Goal: Task Accomplishment & Management: Use online tool/utility

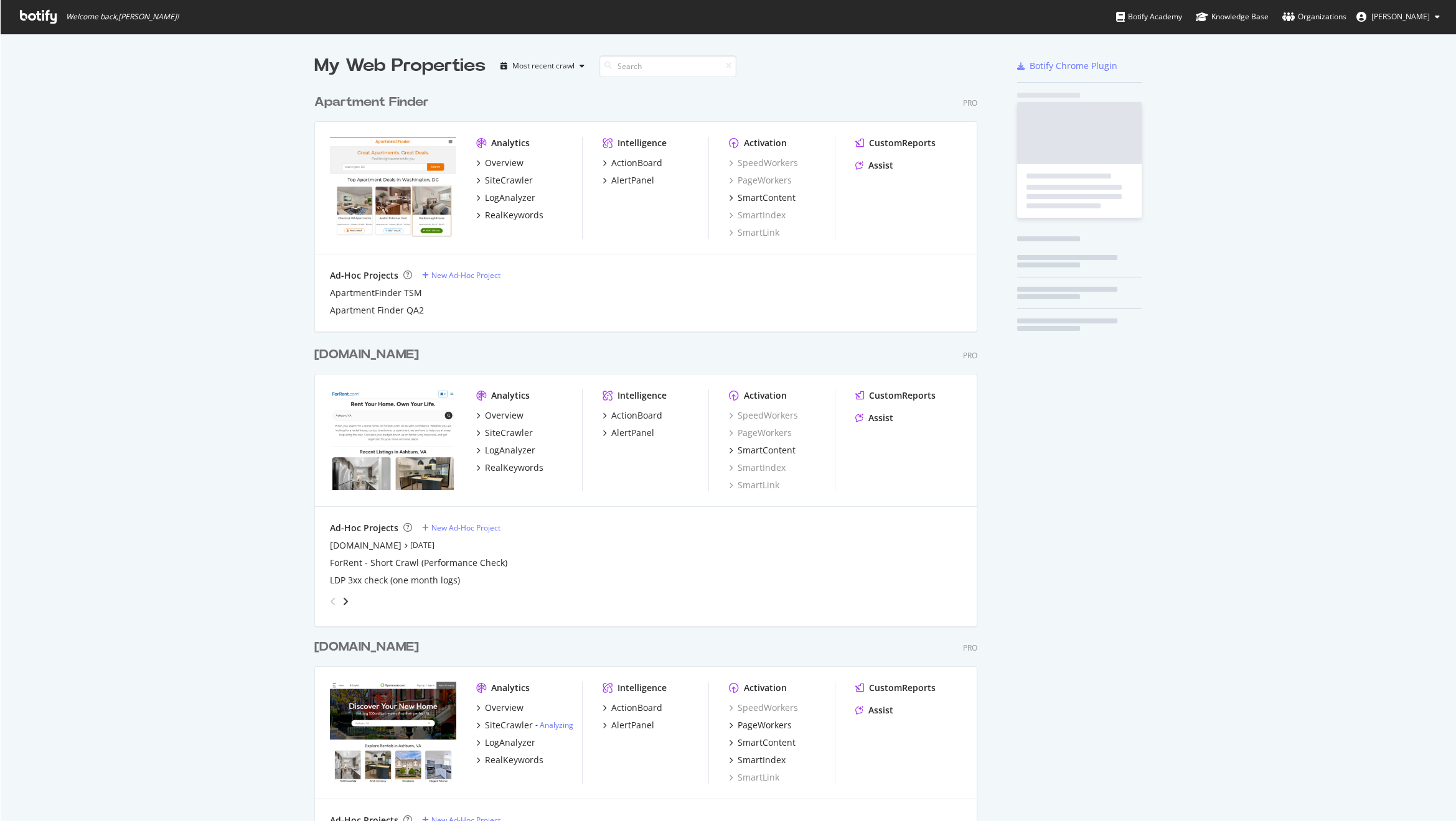
scroll to position [1098, 664]
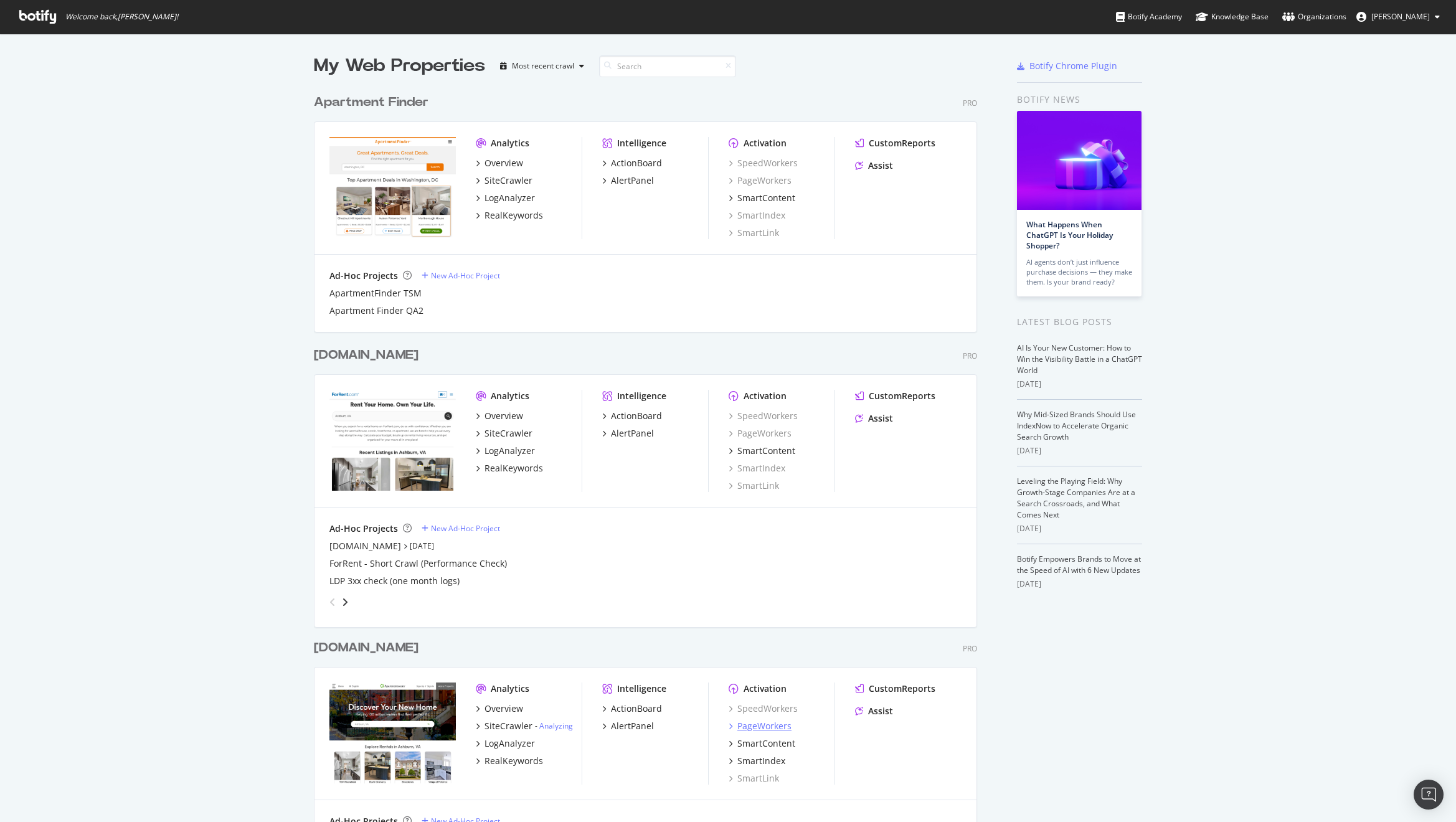
click at [768, 724] on div "PageWorkers" at bounding box center [765, 727] width 54 height 13
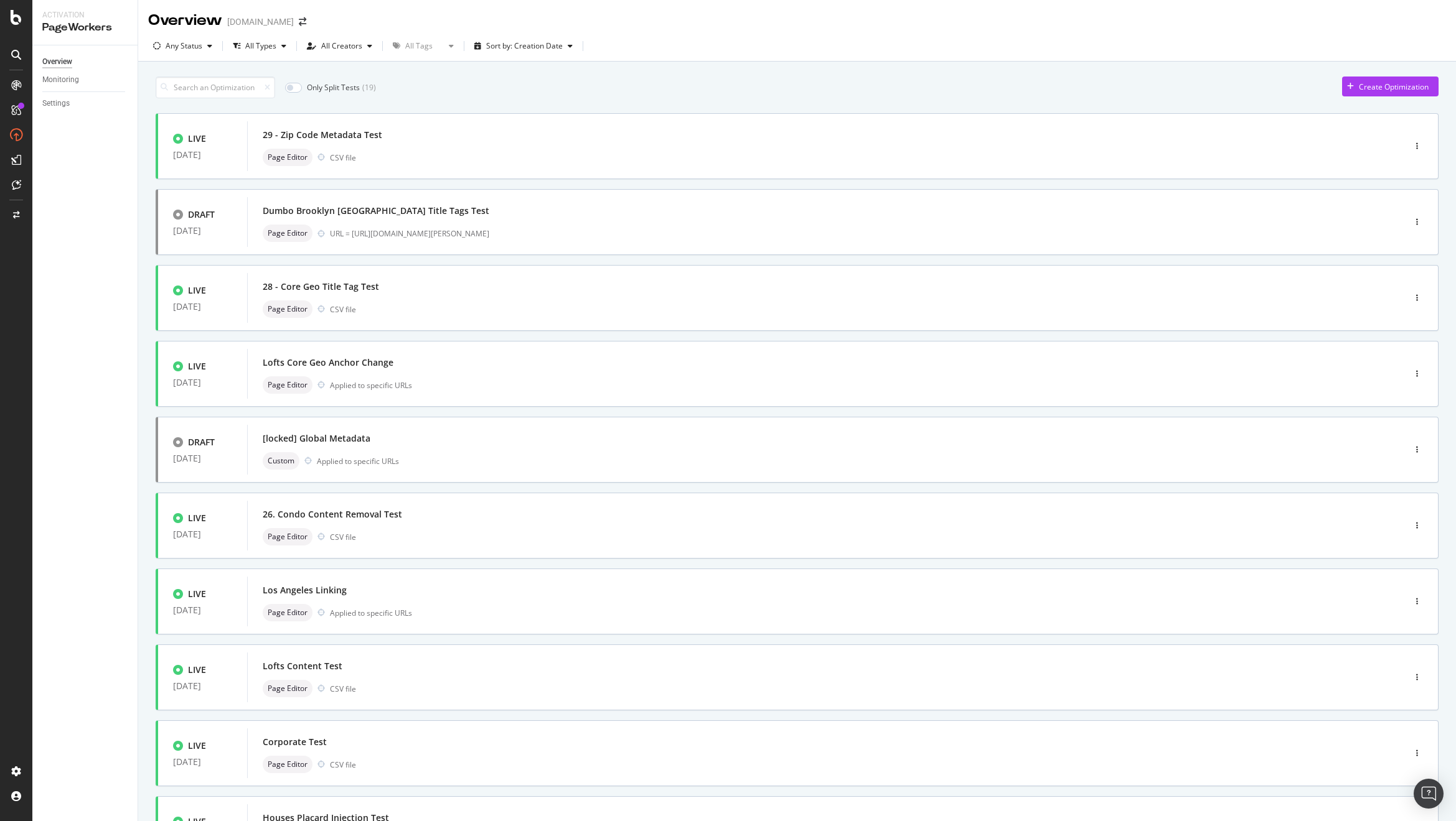
click at [143, 345] on div "Only Split Tests ( 19 ) Create Optimization LIVE 18 Aug. 2025 29 - Zip Code Met…" at bounding box center [796, 502] width 1317 height 881
click at [145, 347] on div "Only Split Tests ( 19 ) Create Optimization LIVE 18 Aug. 2025 29 - Zip Code Met…" at bounding box center [796, 502] width 1317 height 881
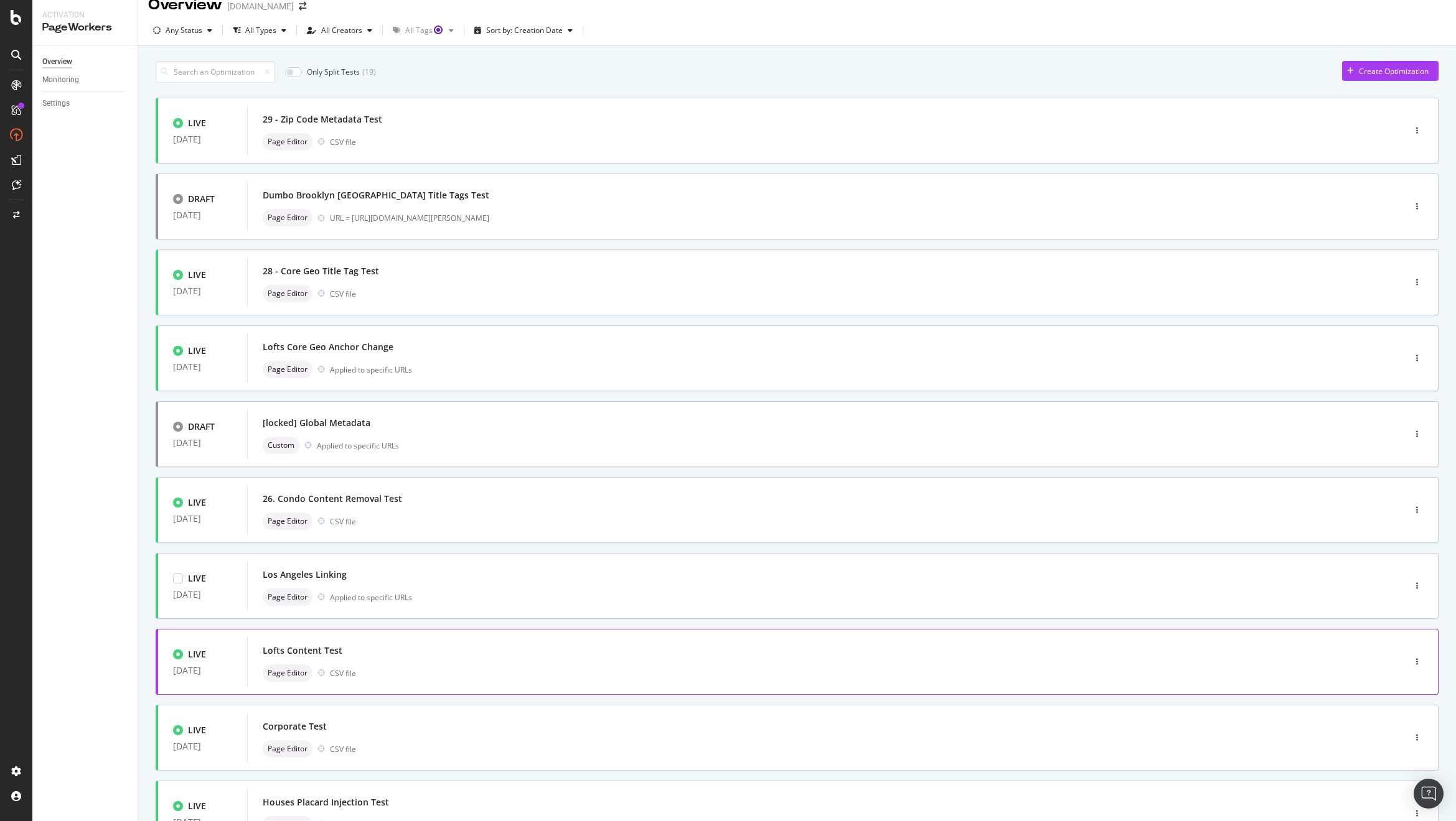
scroll to position [23, 0]
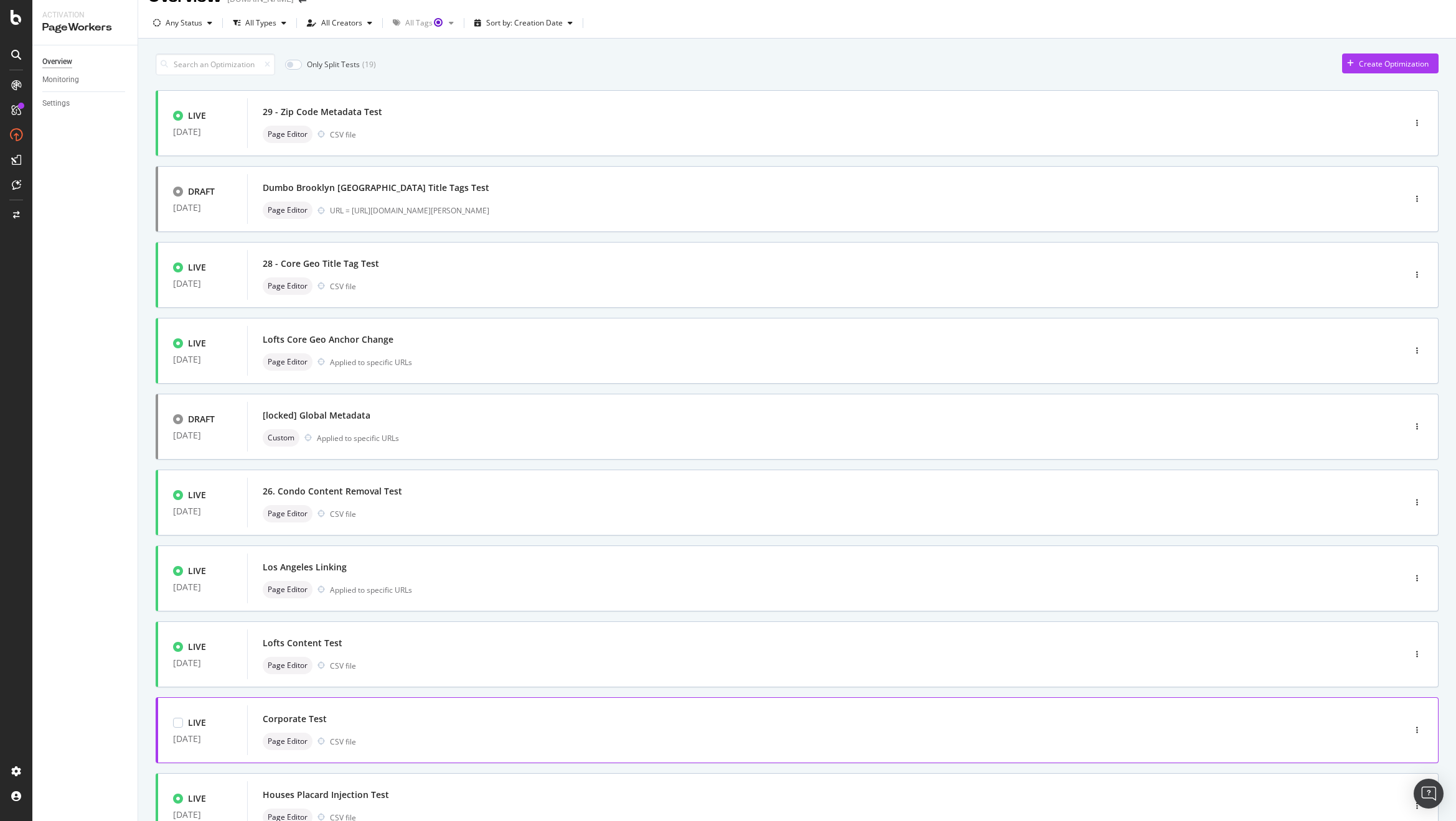
click at [388, 724] on div "Corporate Test" at bounding box center [806, 718] width 1088 height 17
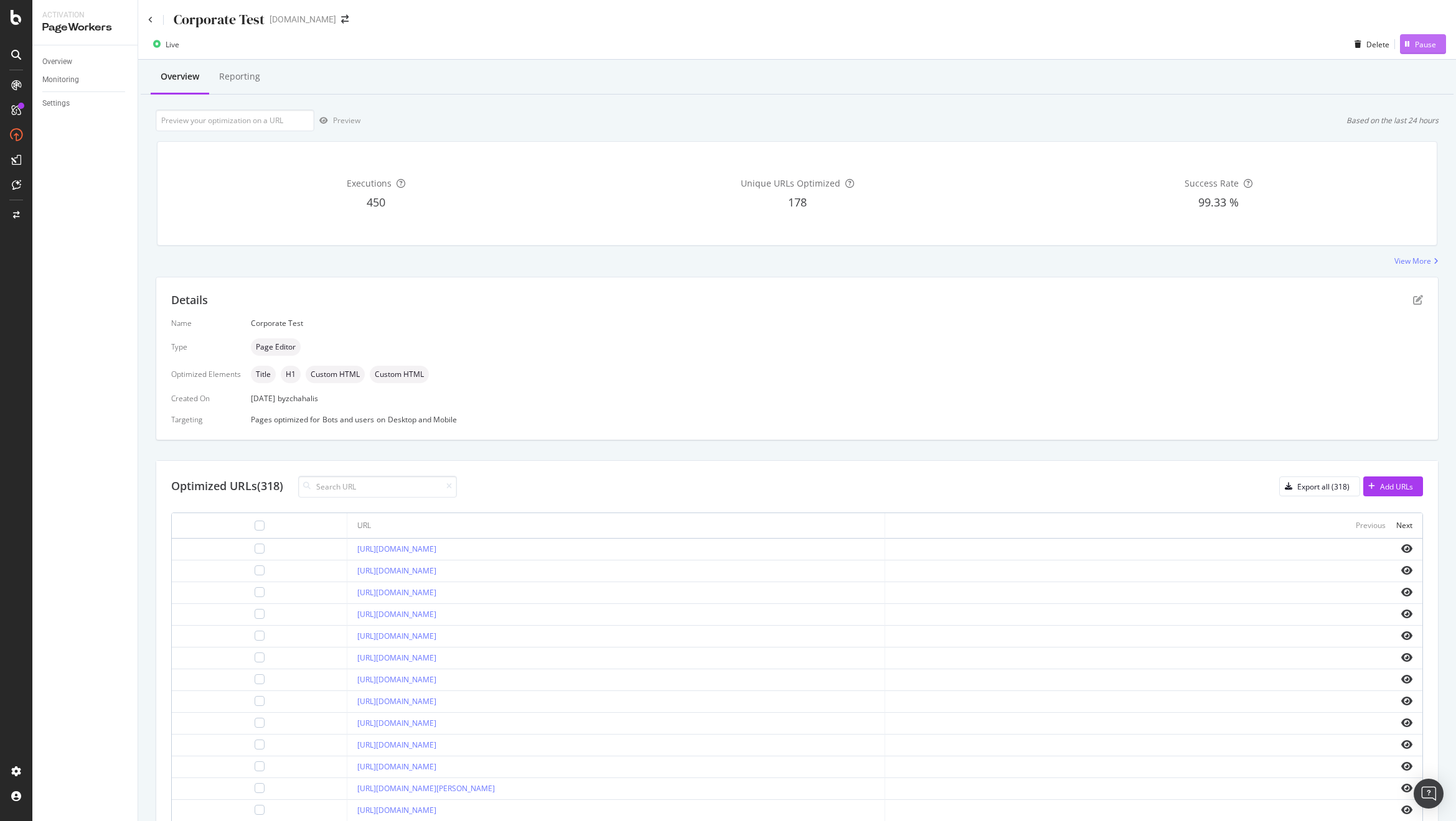
click at [1414, 45] on div "Pause" at bounding box center [1424, 44] width 21 height 11
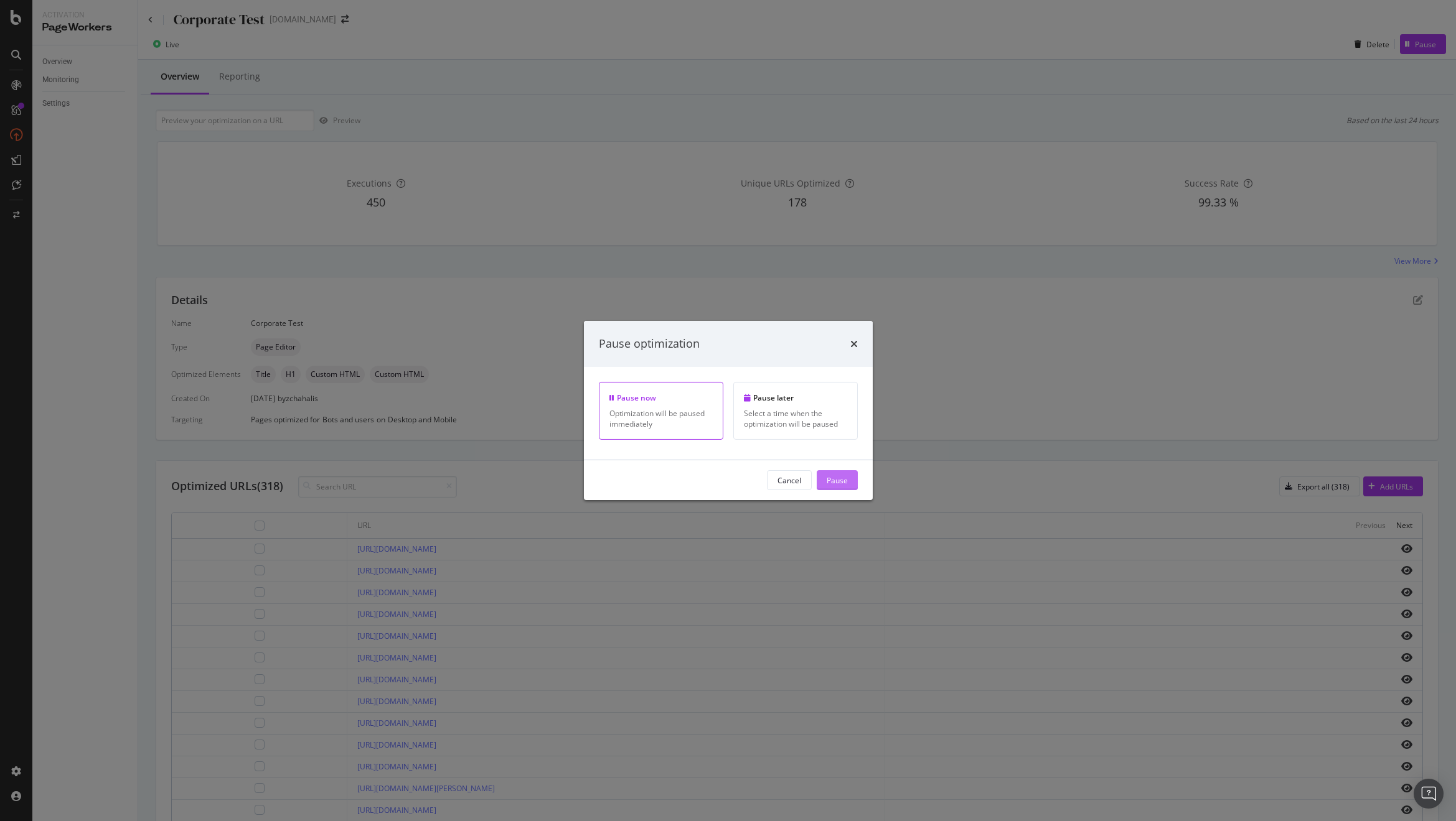
click at [836, 478] on div "Pause" at bounding box center [836, 480] width 21 height 11
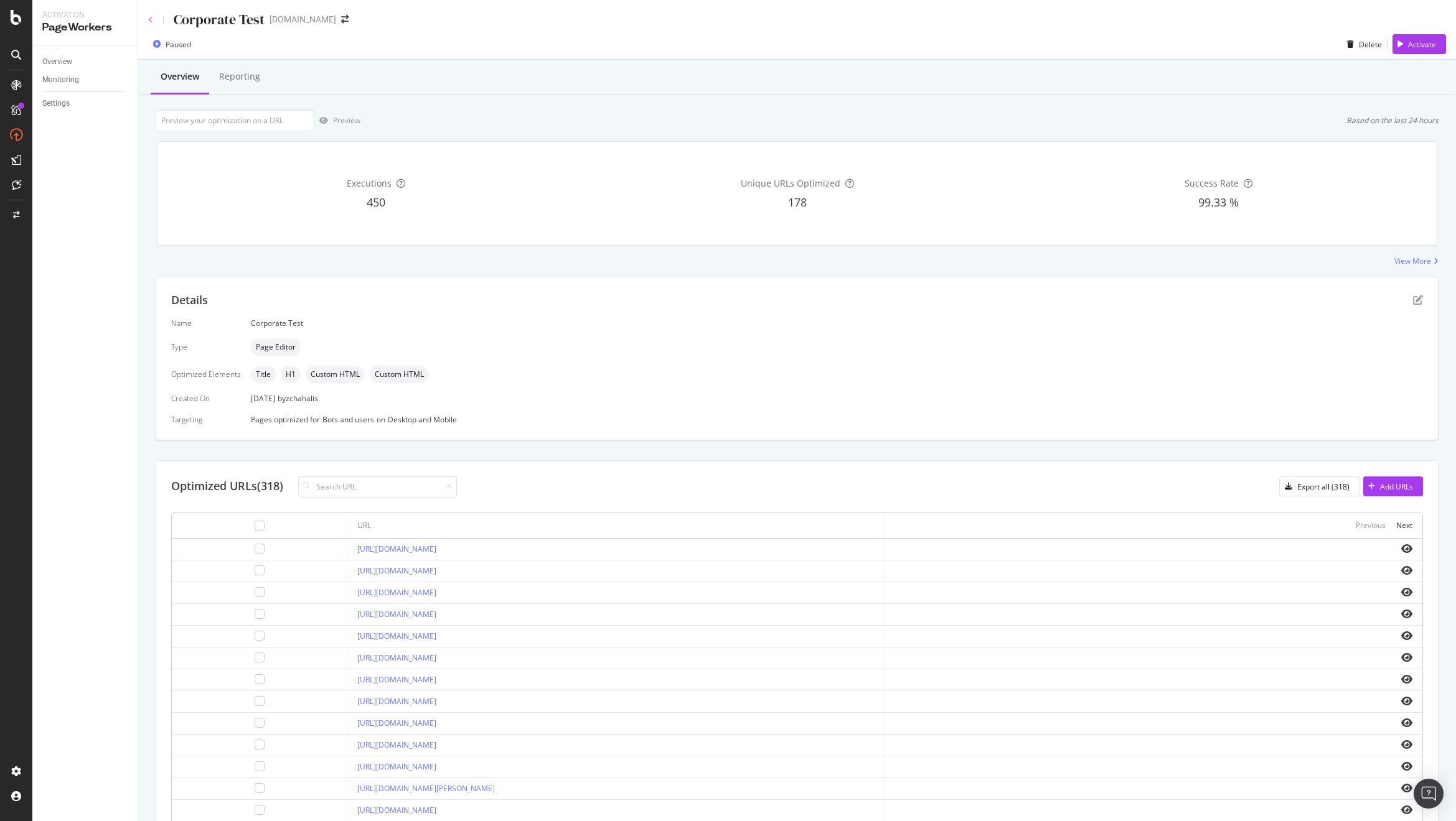
click at [148, 21] on icon at bounding box center [150, 20] width 5 height 7
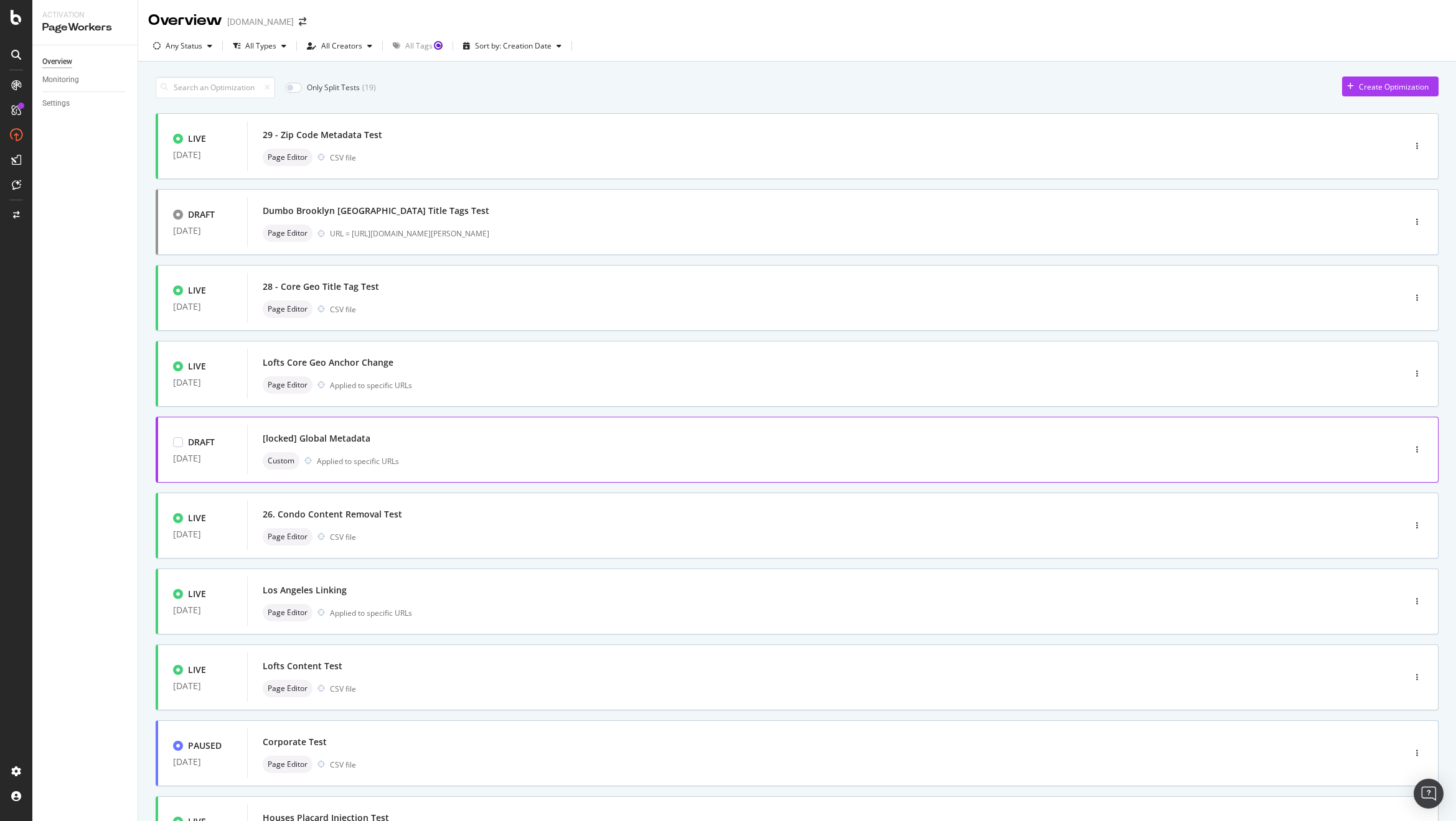
scroll to position [122, 0]
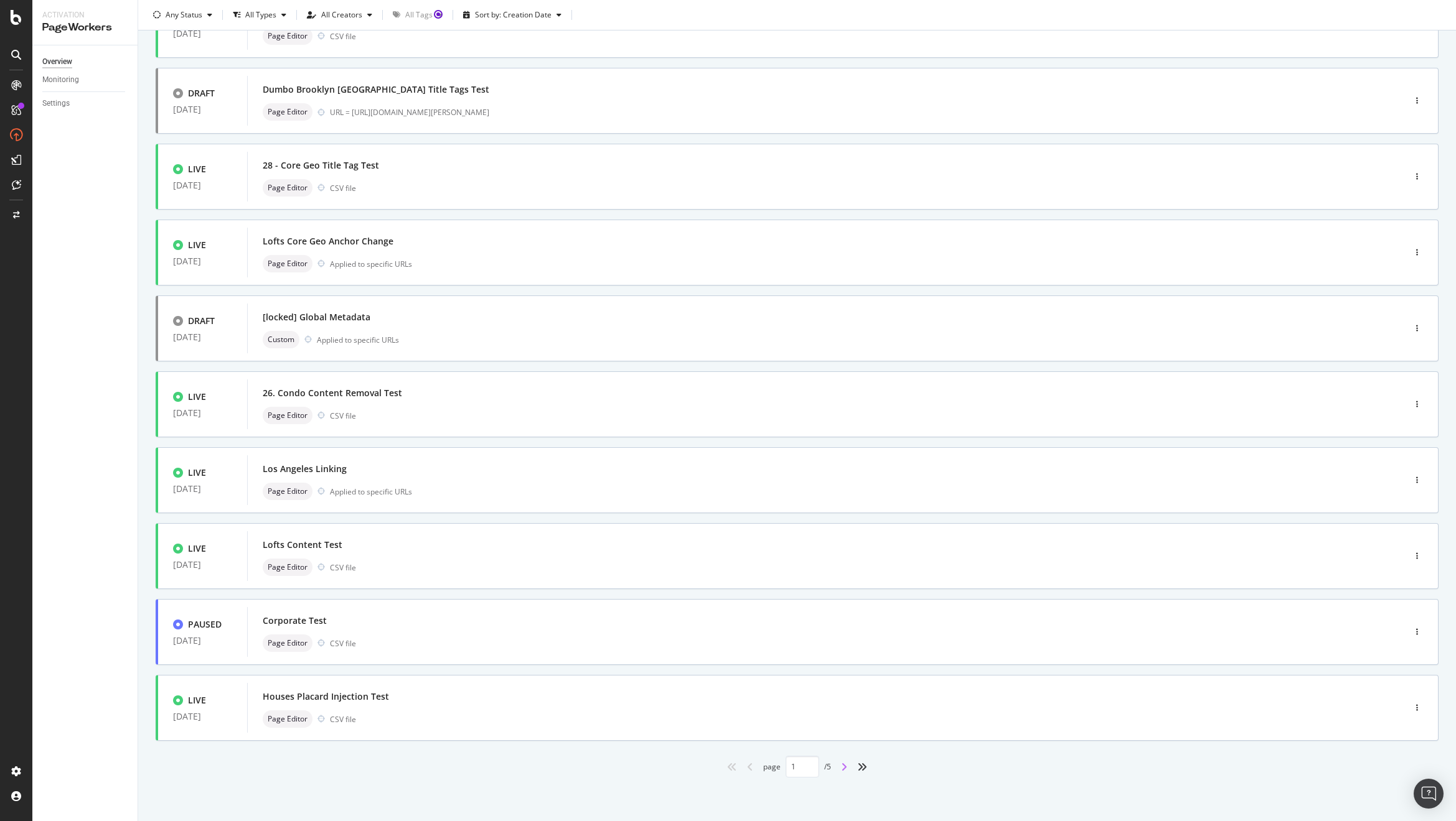
click at [842, 767] on icon "angle-right" at bounding box center [843, 767] width 6 height 10
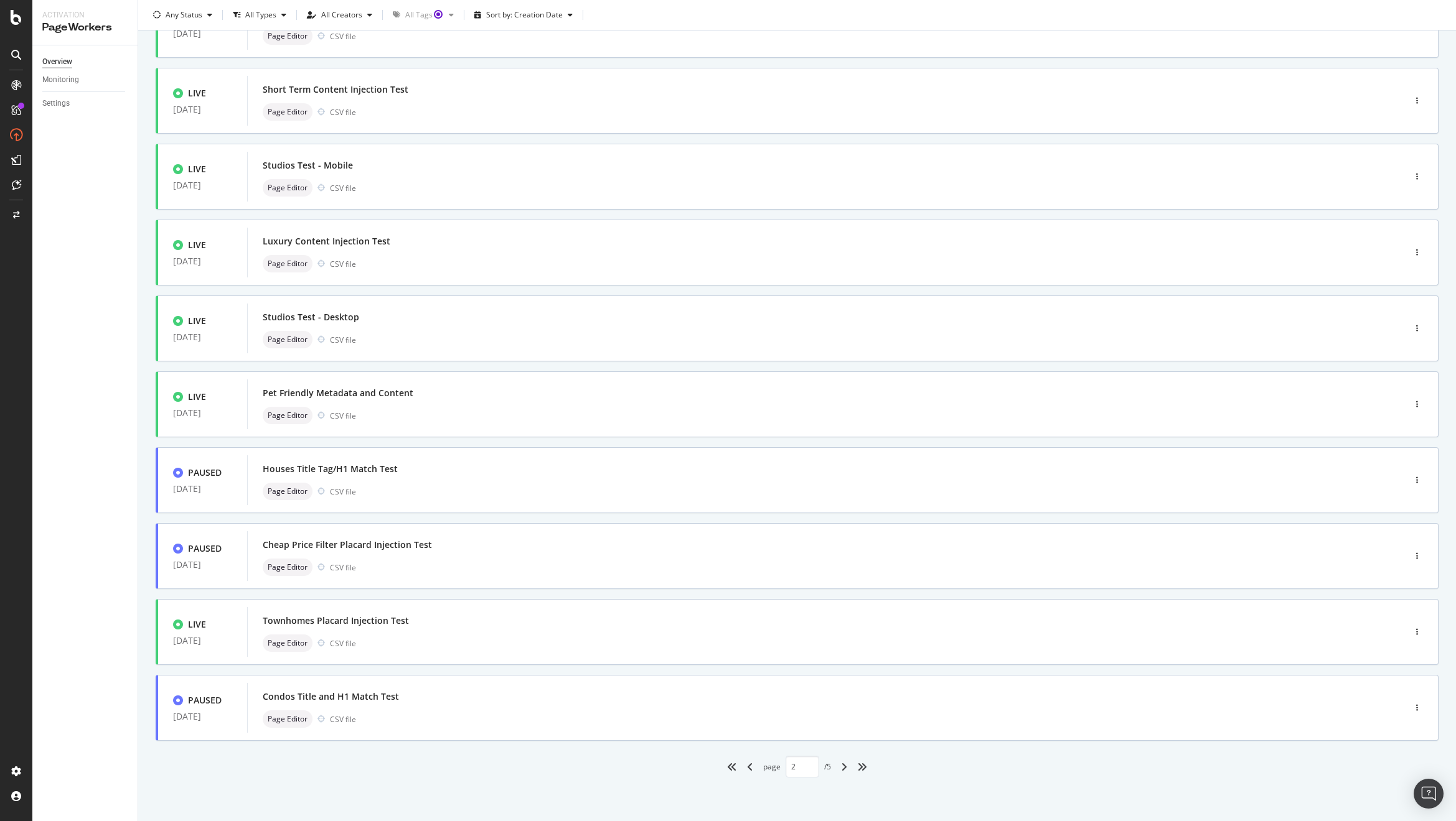
click at [843, 768] on div "angle-right" at bounding box center [844, 767] width 16 height 20
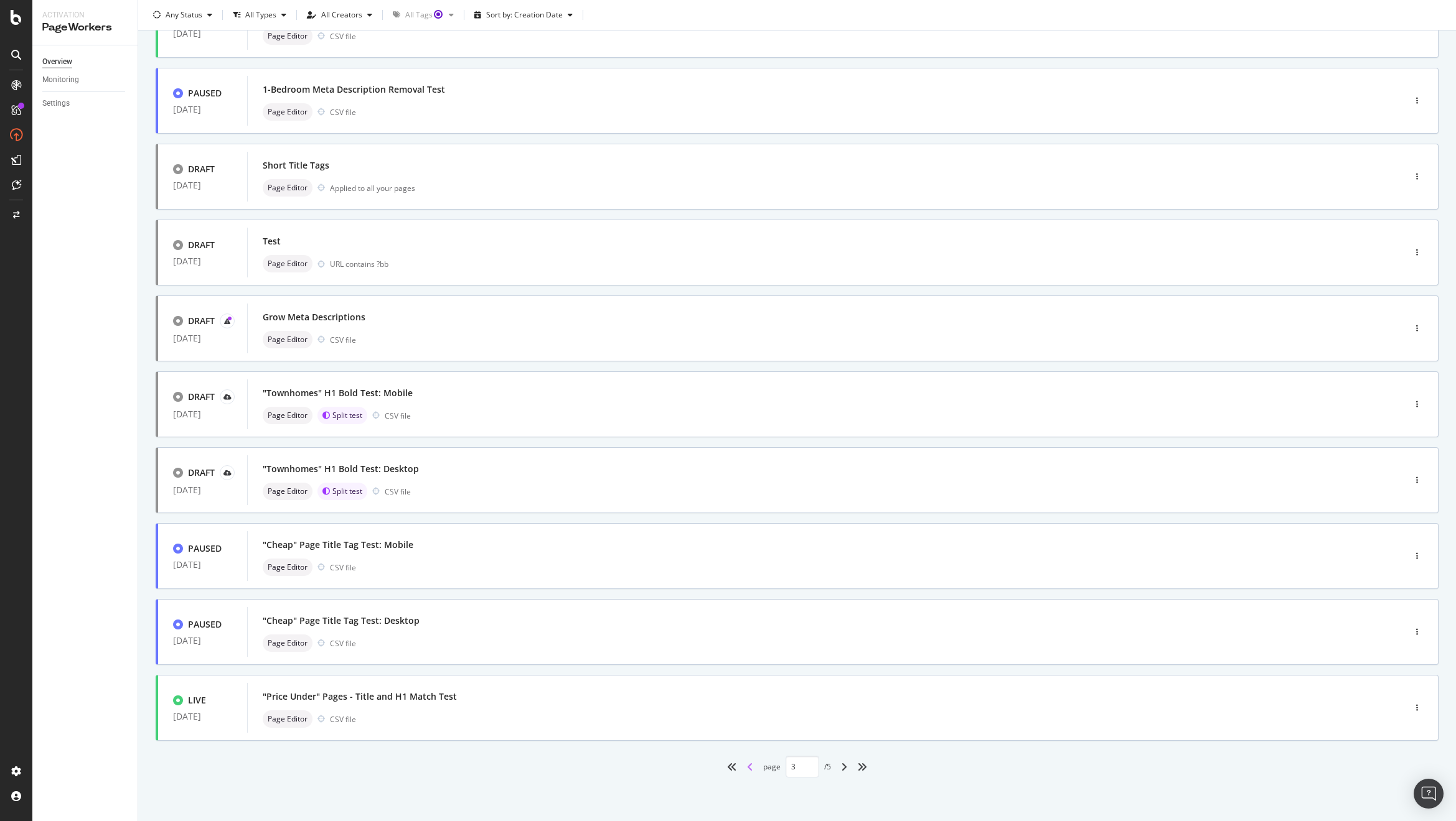
click at [747, 765] on icon "angle-left" at bounding box center [750, 767] width 6 height 10
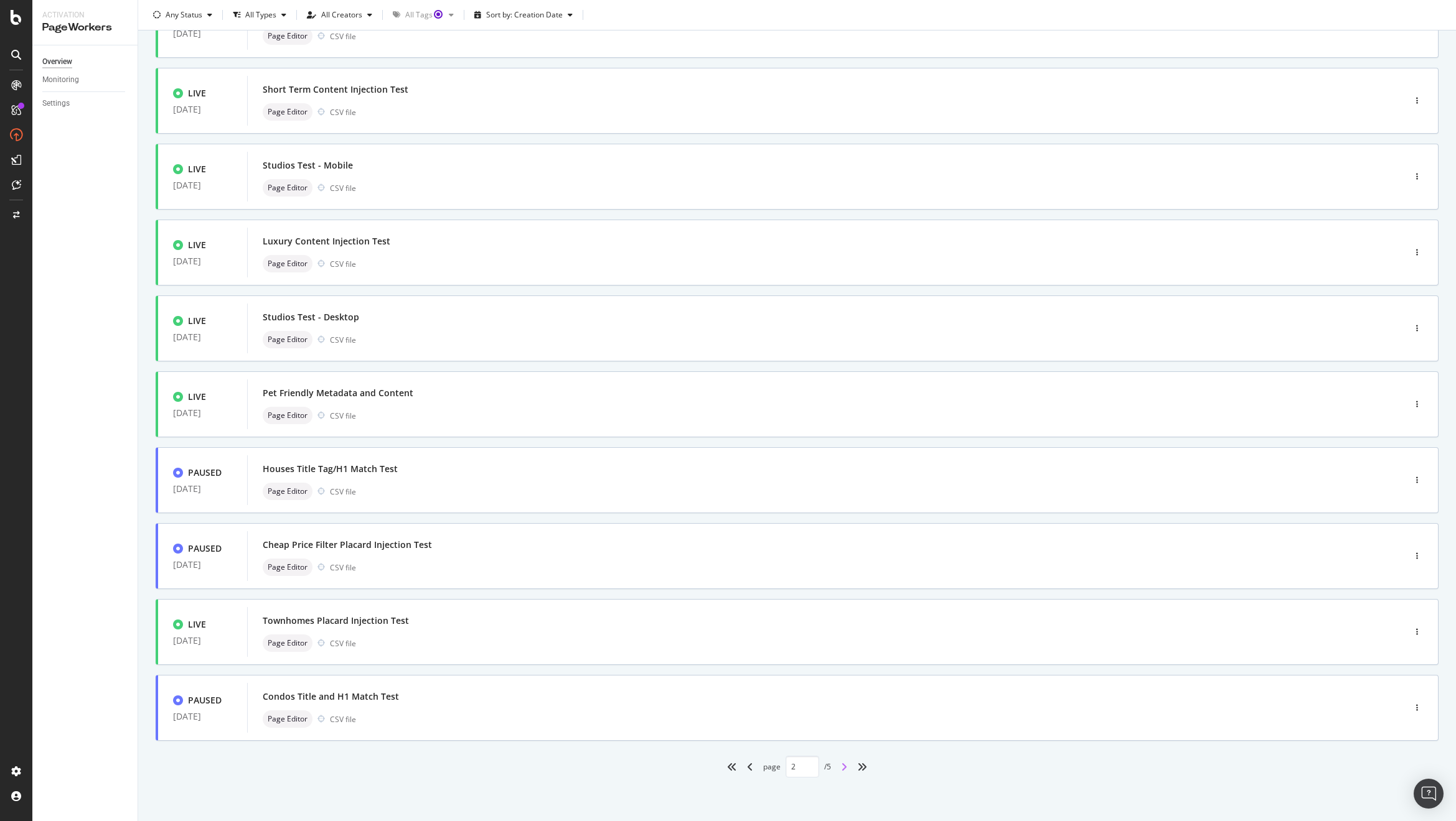
click at [841, 769] on icon "angle-right" at bounding box center [843, 767] width 6 height 10
type input "3"
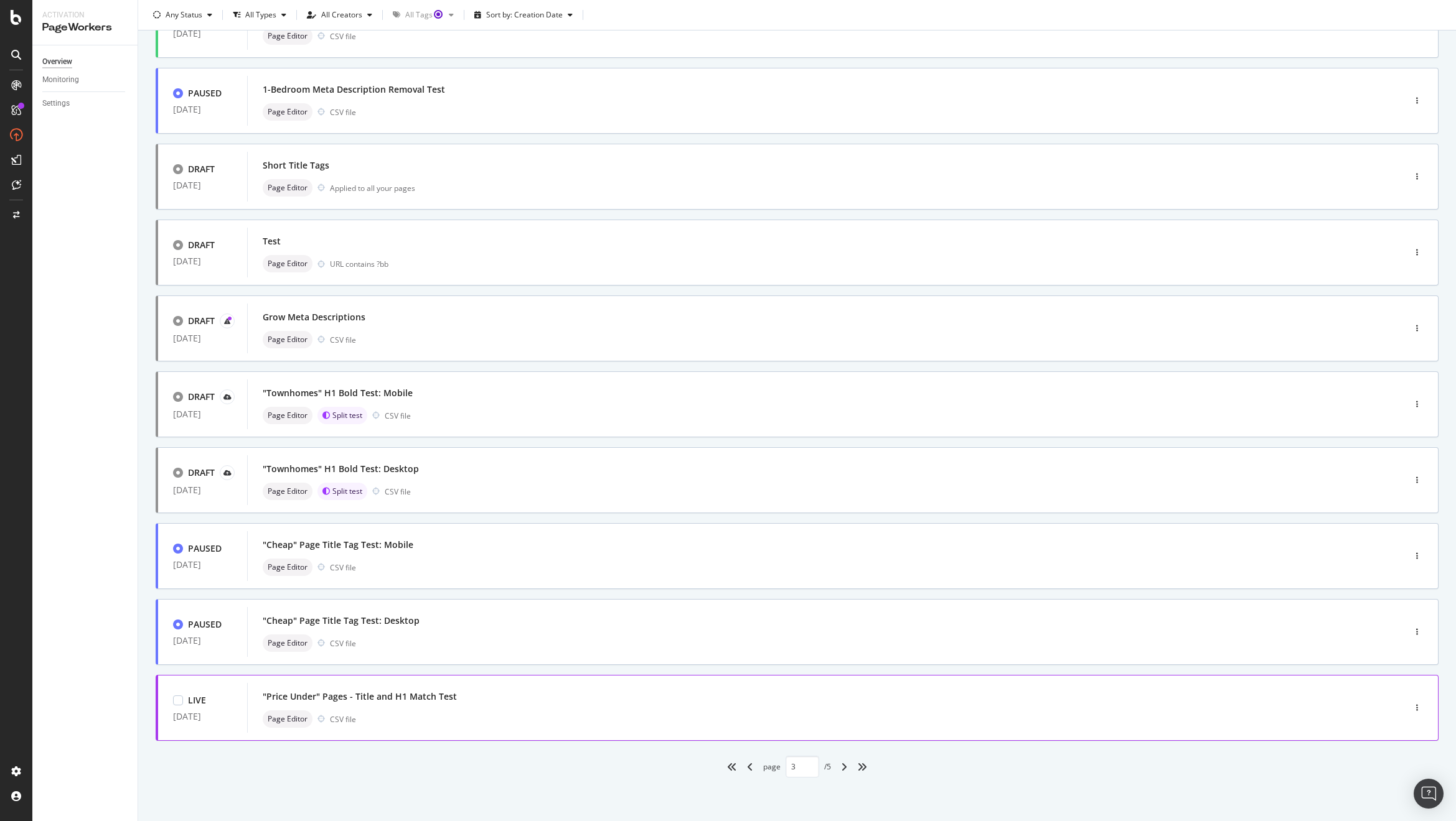
click at [519, 724] on div "Page Editor CSV file" at bounding box center [806, 718] width 1088 height 17
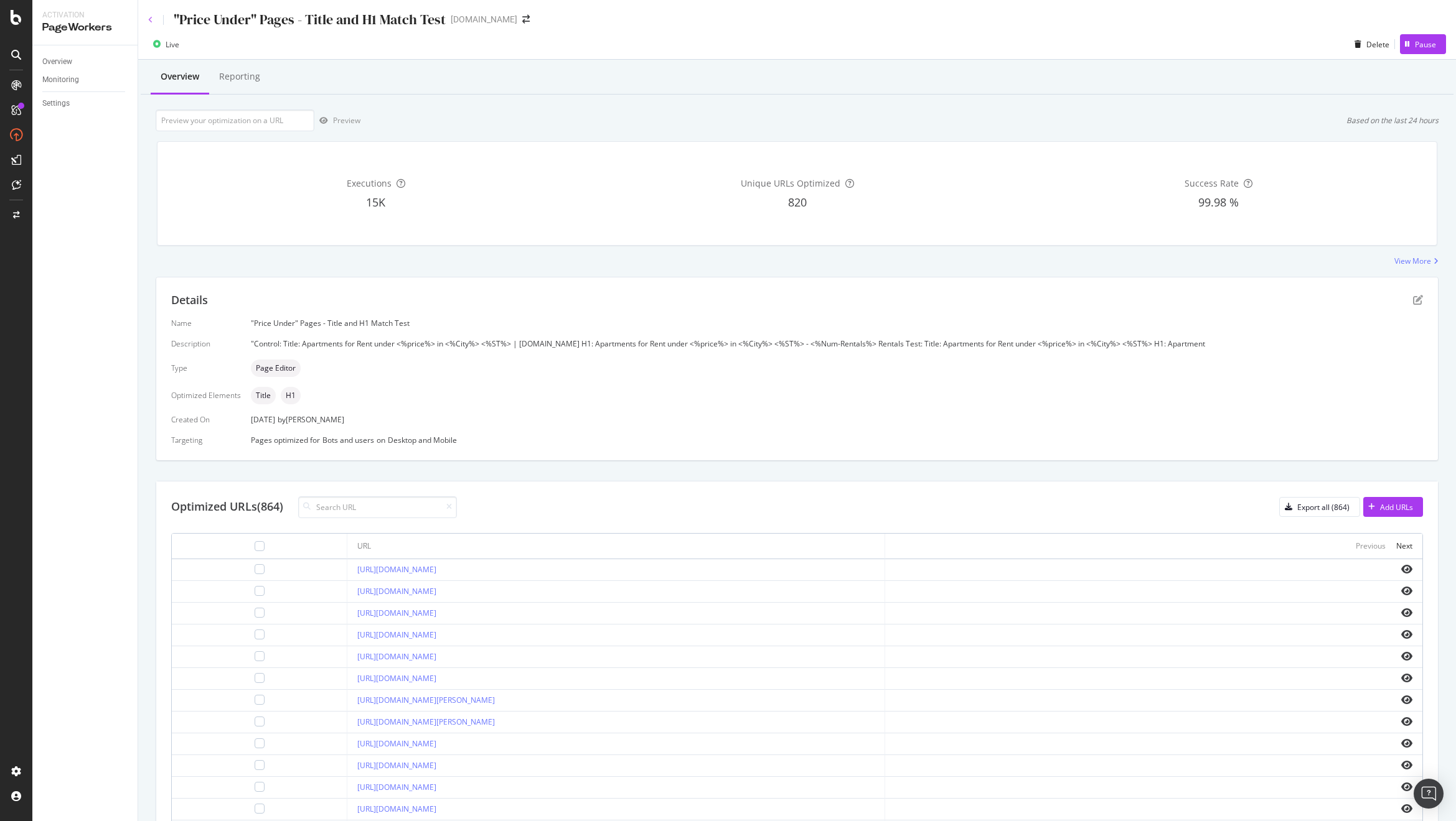
click at [148, 20] on icon at bounding box center [150, 20] width 5 height 7
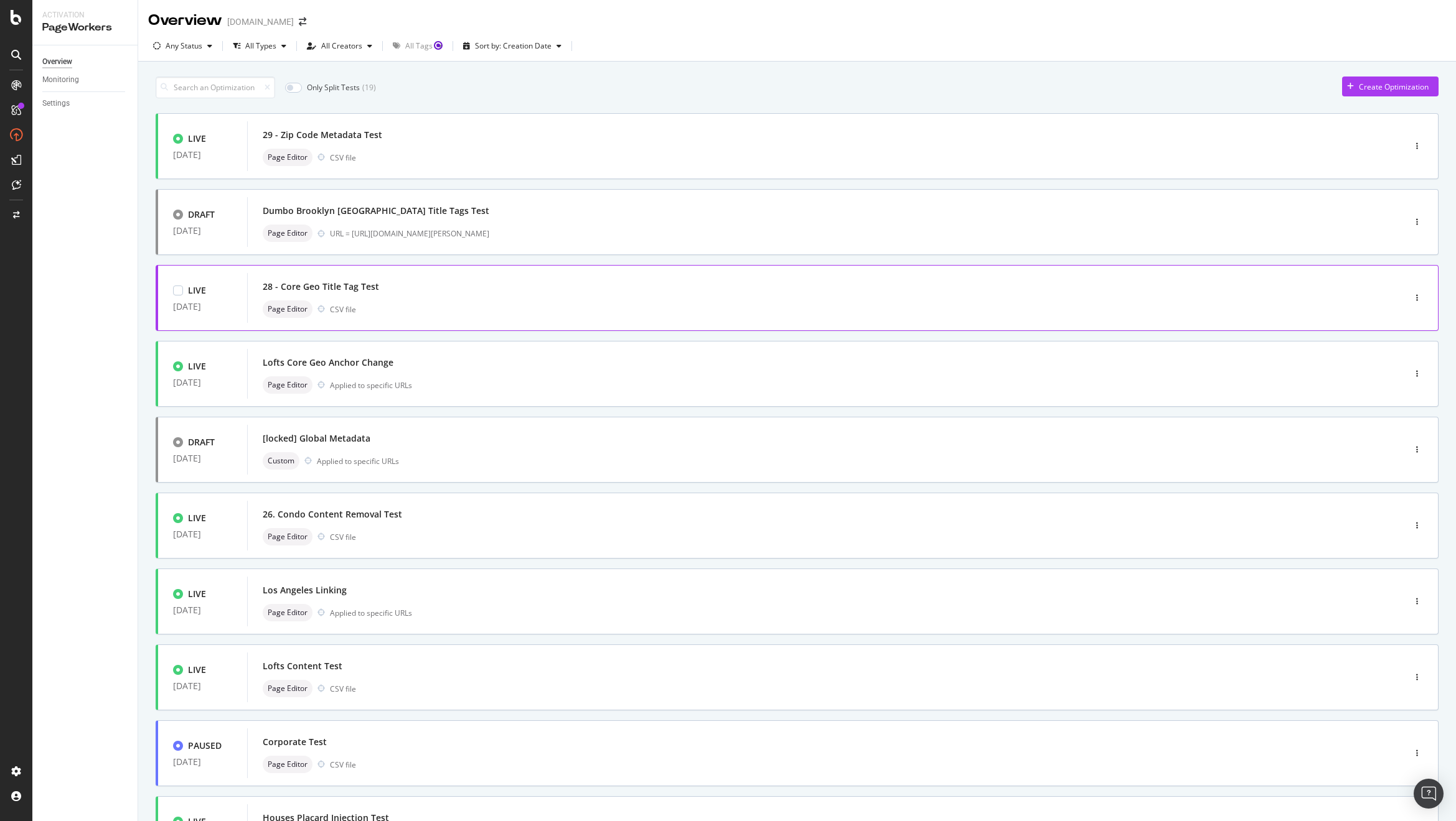
scroll to position [122, 0]
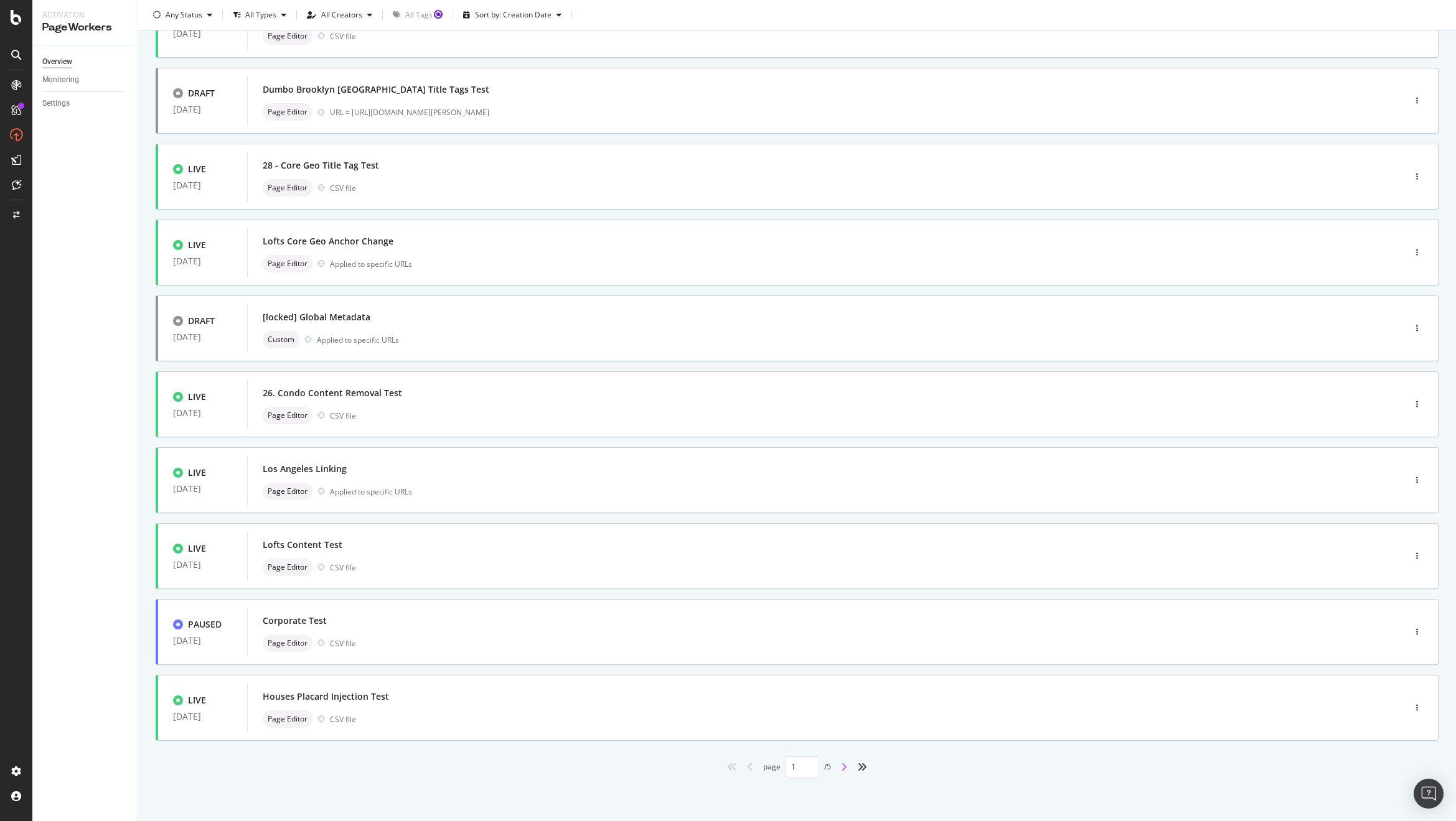
click at [841, 769] on icon "angle-right" at bounding box center [843, 767] width 6 height 10
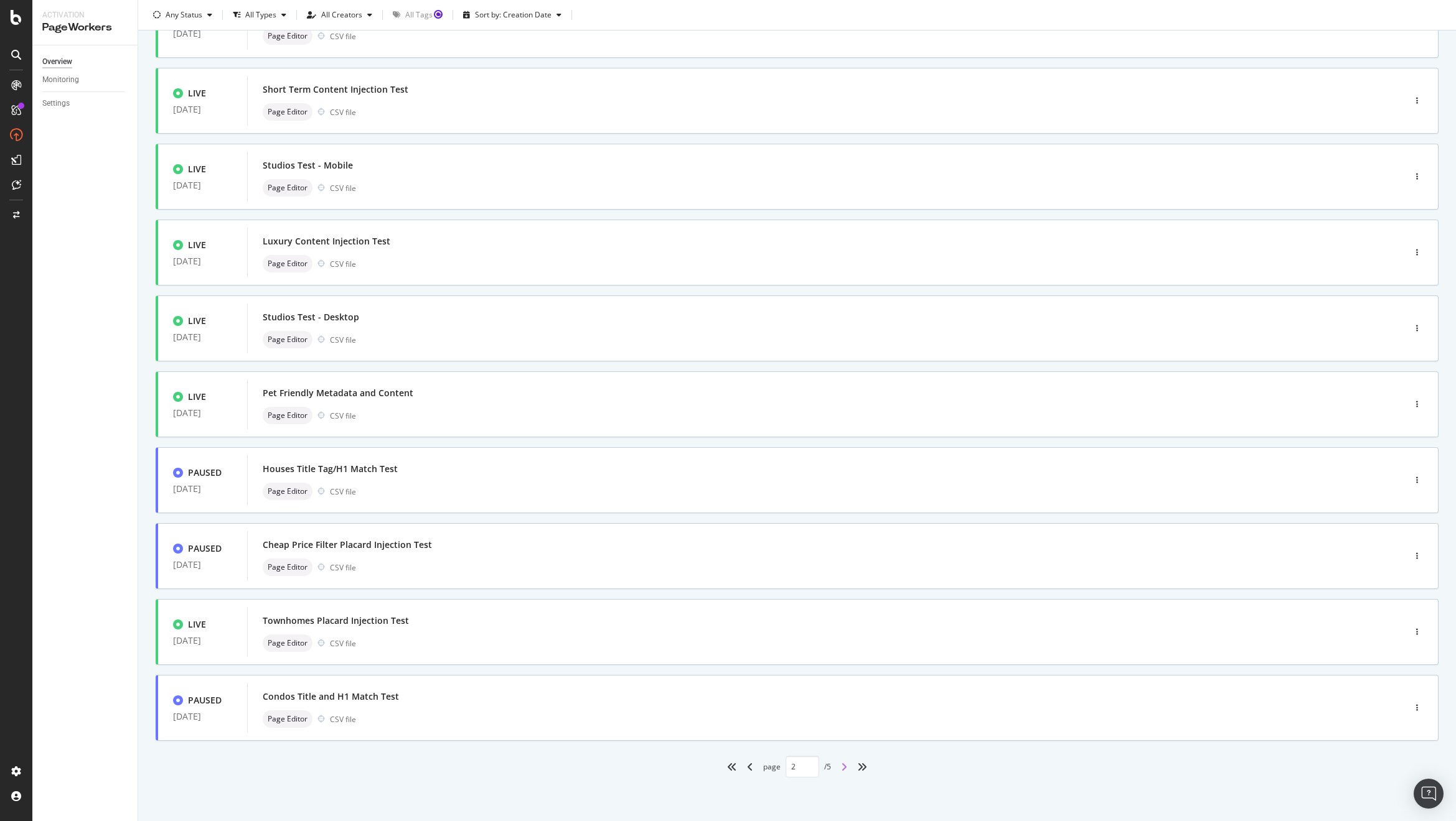
type input "2"
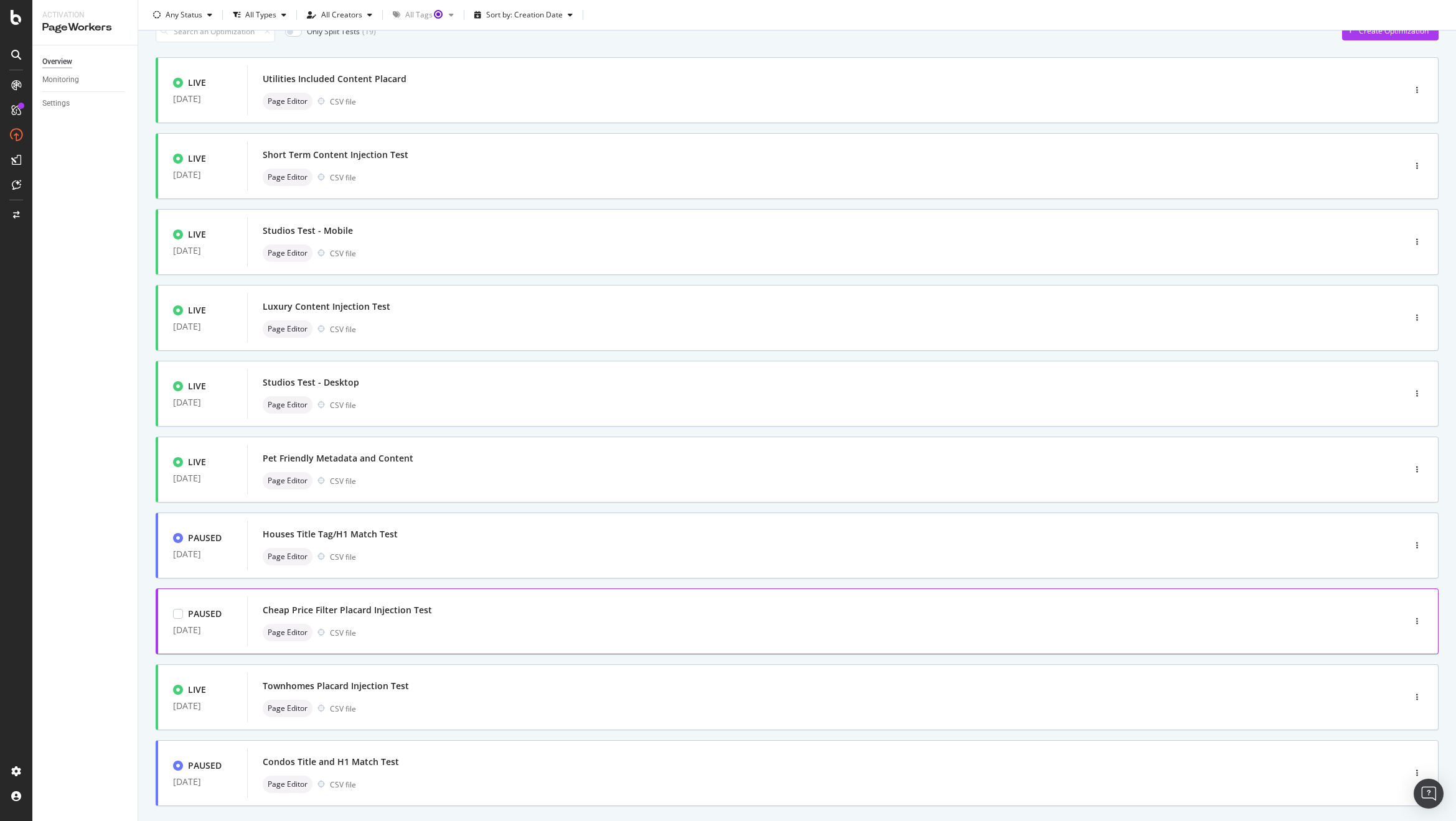
scroll to position [64, 0]
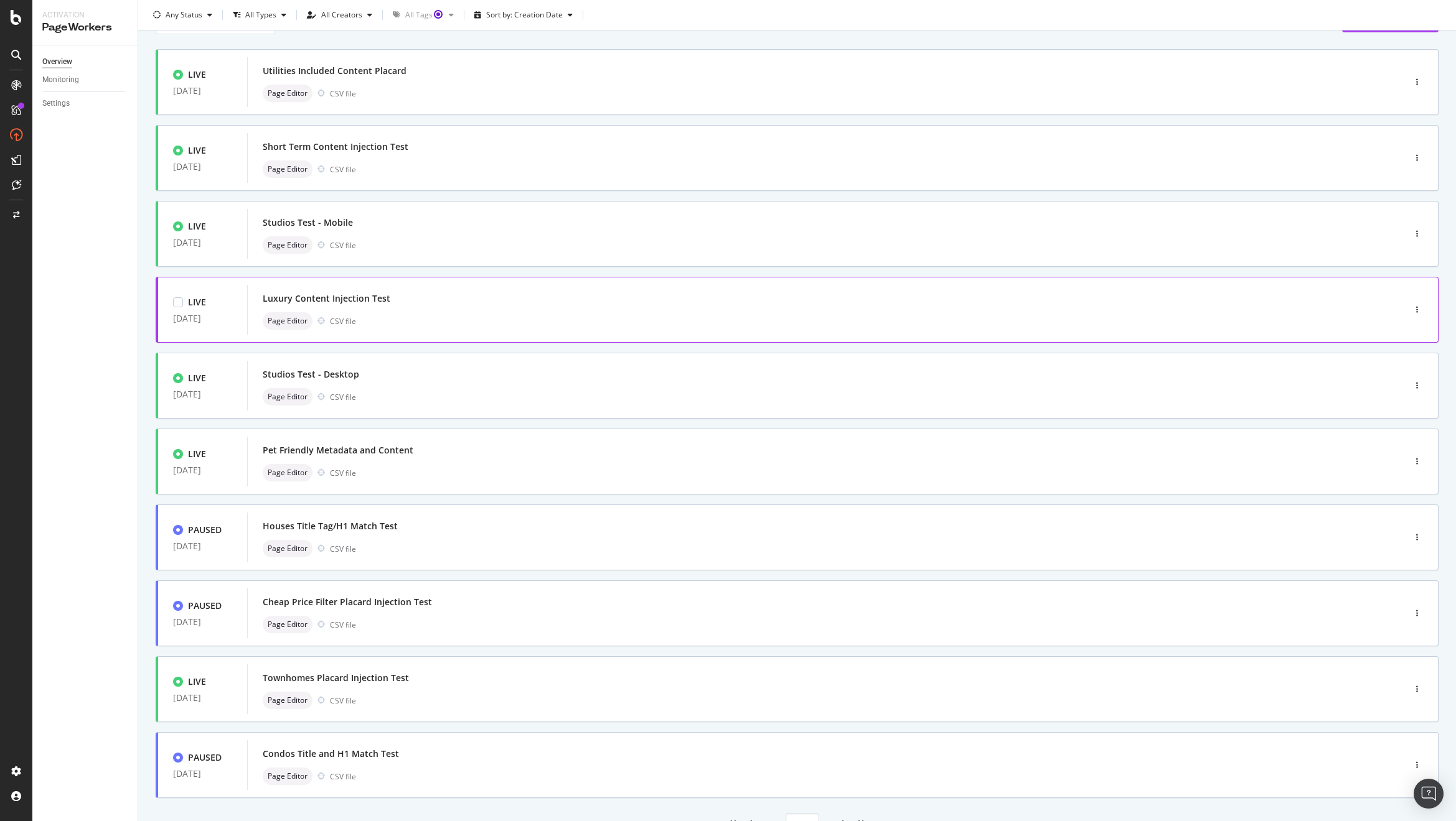
click at [452, 316] on div "Page Editor CSV file" at bounding box center [806, 320] width 1088 height 17
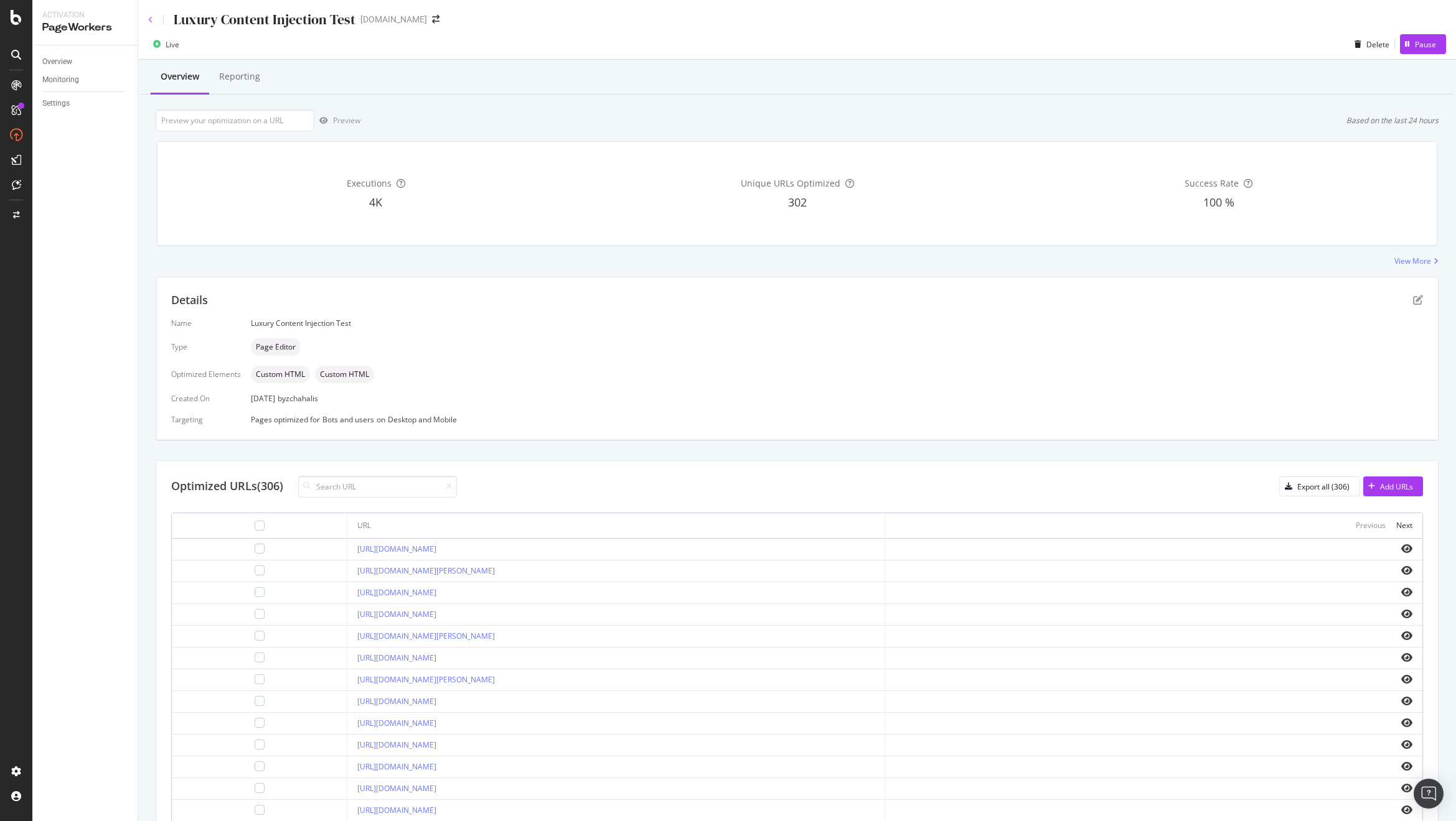
click at [149, 18] on icon at bounding box center [150, 20] width 5 height 7
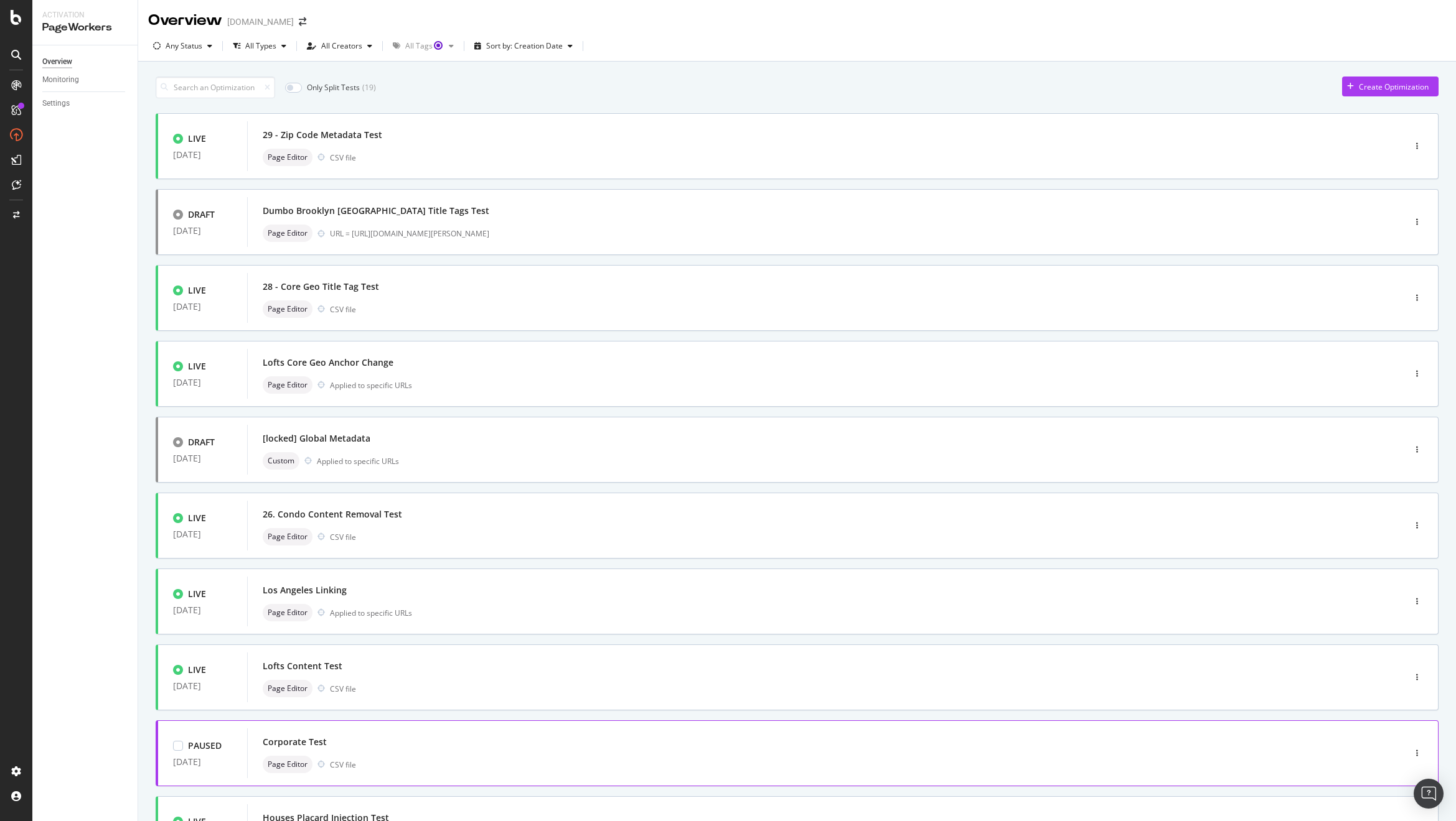
scroll to position [122, 0]
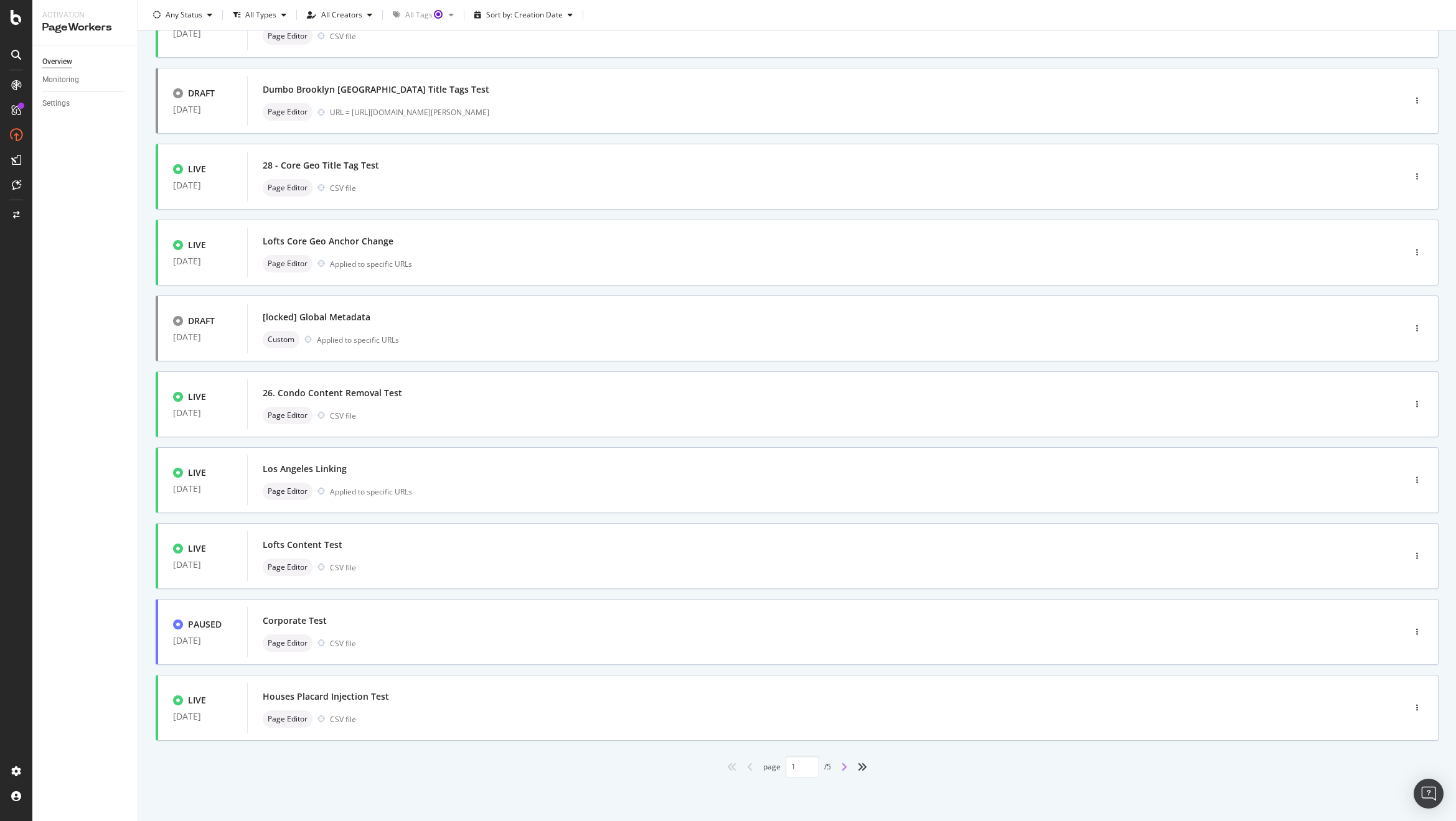
click at [841, 770] on icon "angle-right" at bounding box center [843, 767] width 6 height 10
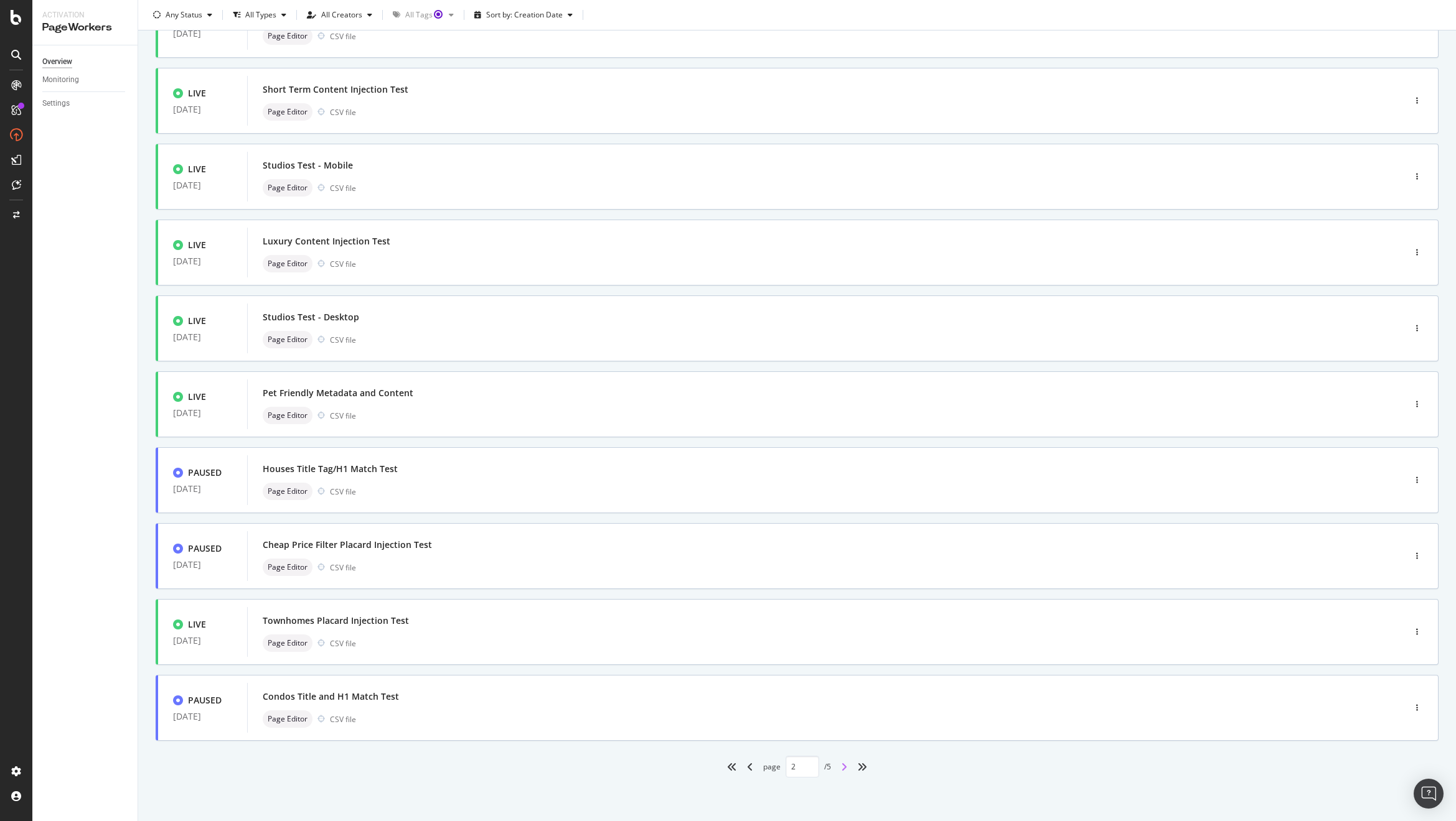
type input "2"
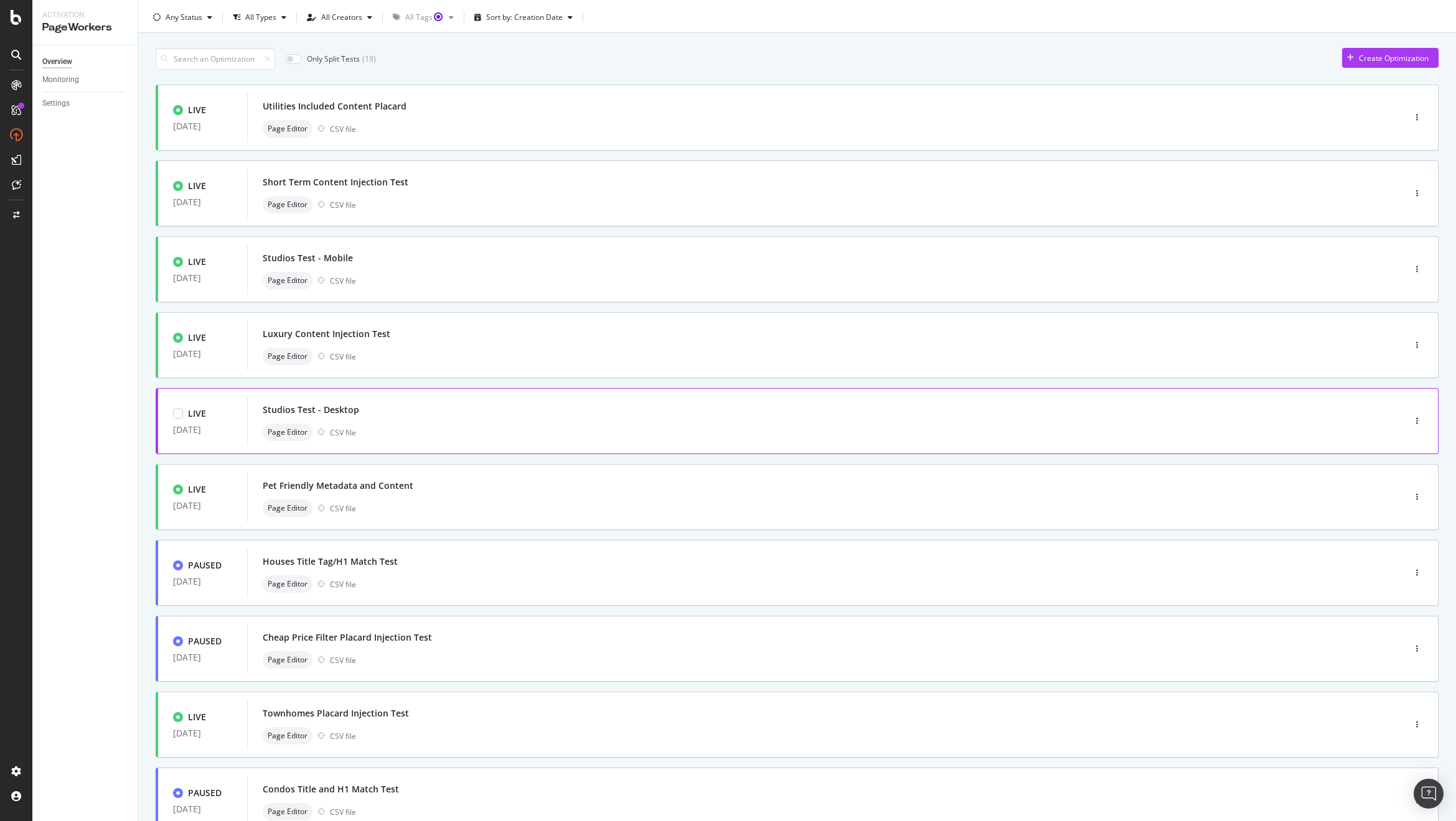
scroll to position [0, 0]
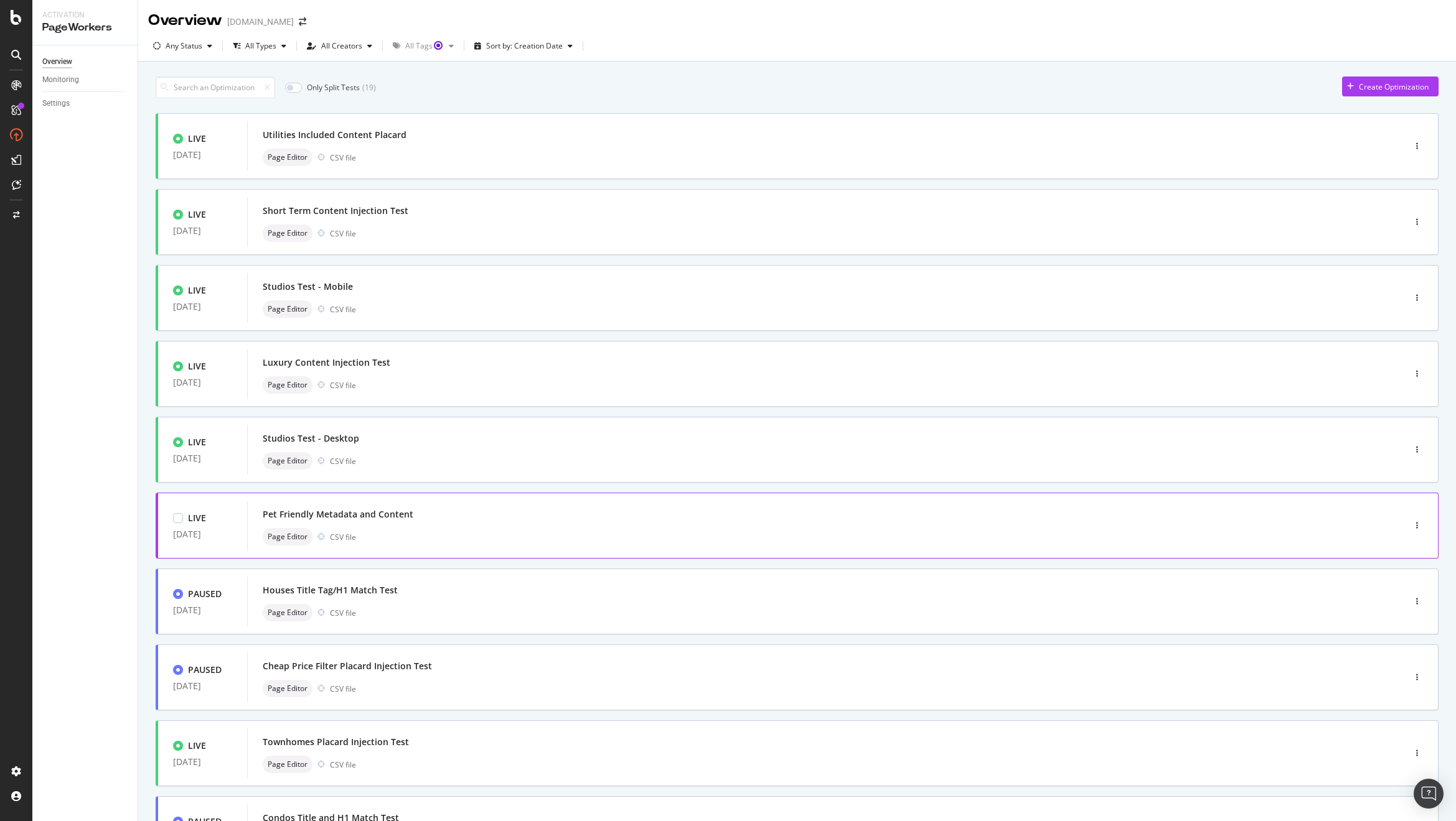
click at [435, 513] on div "Pet Friendly Metadata and Content" at bounding box center [806, 513] width 1088 height 17
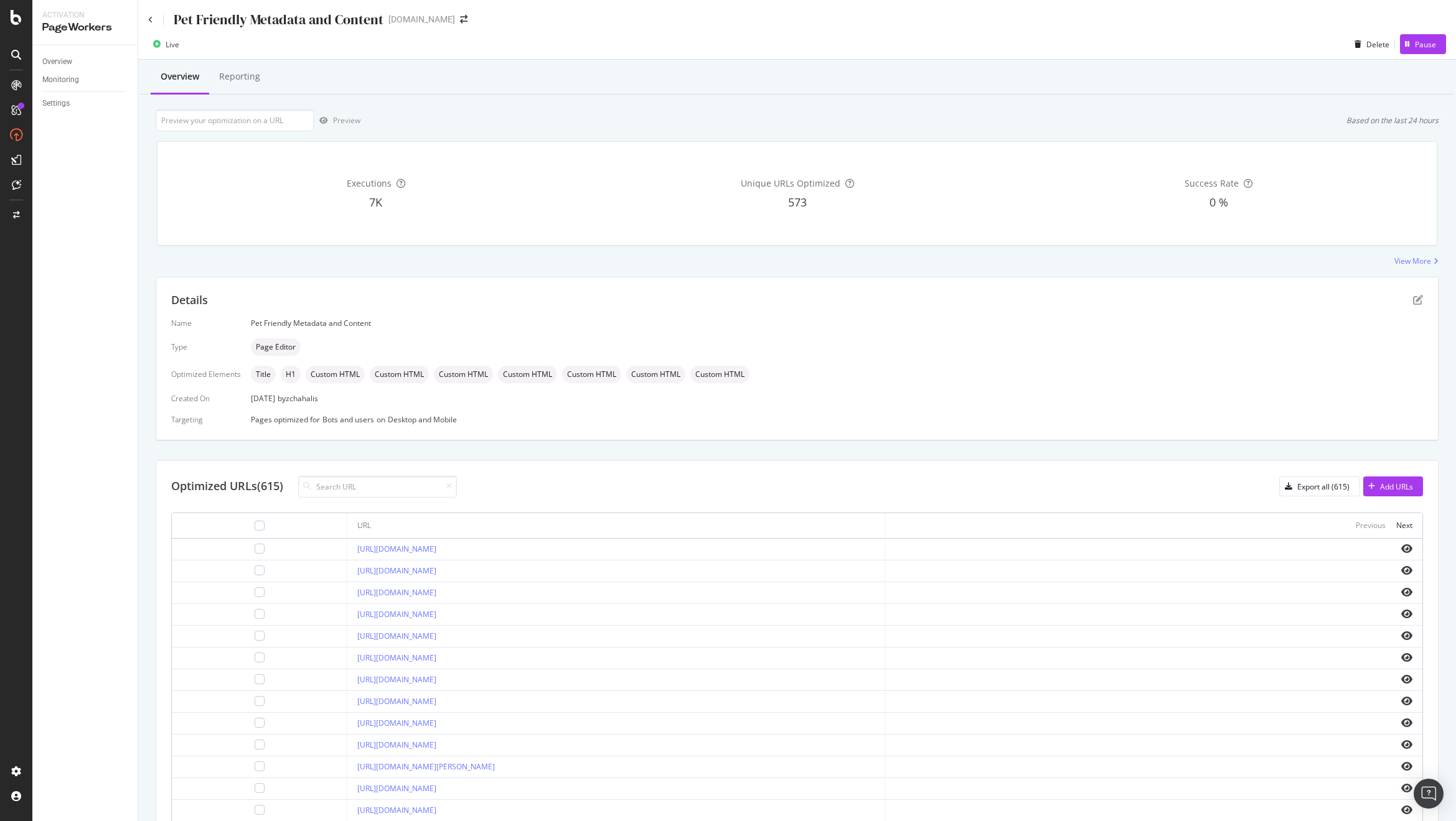
scroll to position [79, 0]
click at [152, 19] on icon at bounding box center [150, 20] width 5 height 7
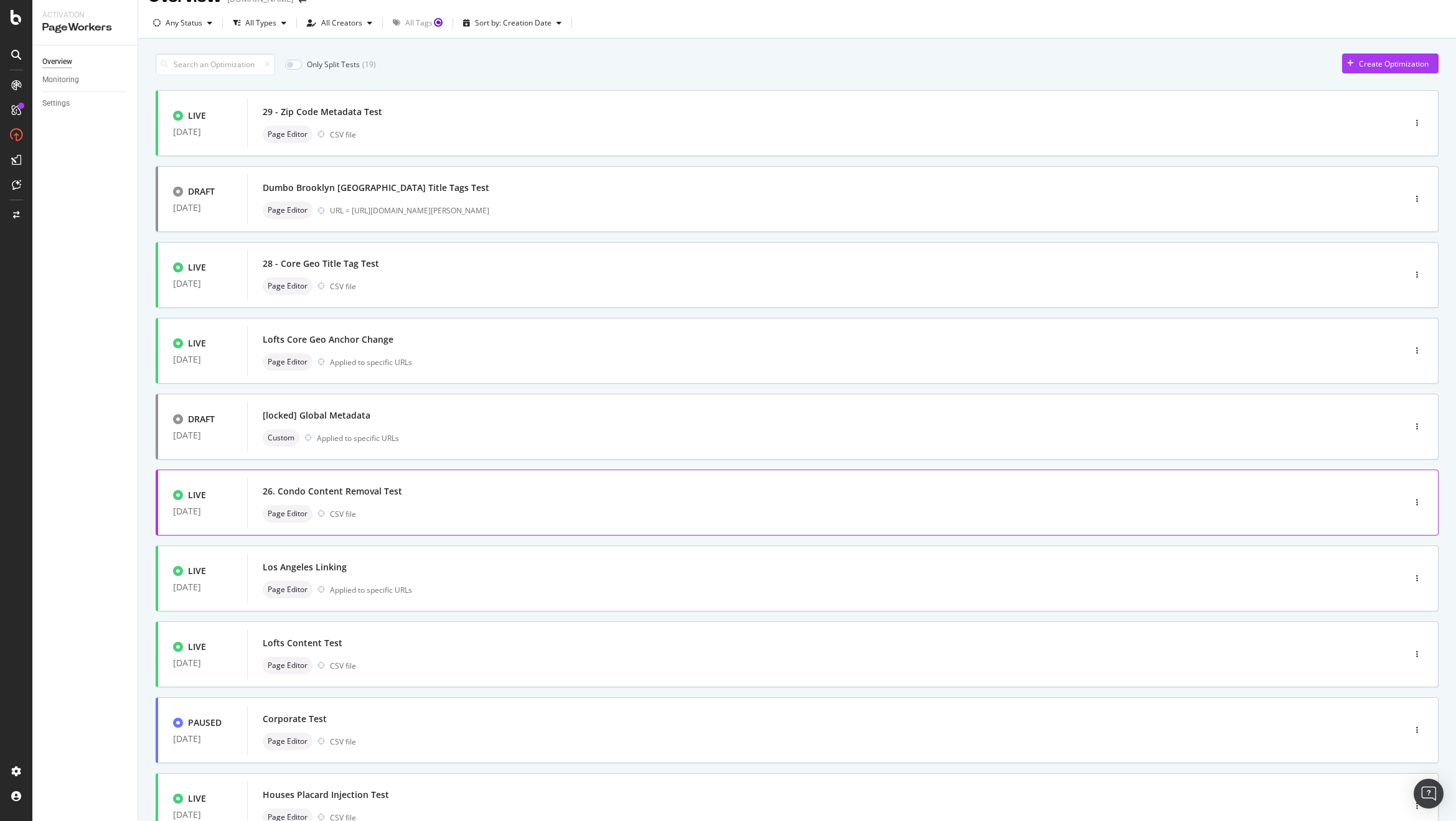
scroll to position [122, 0]
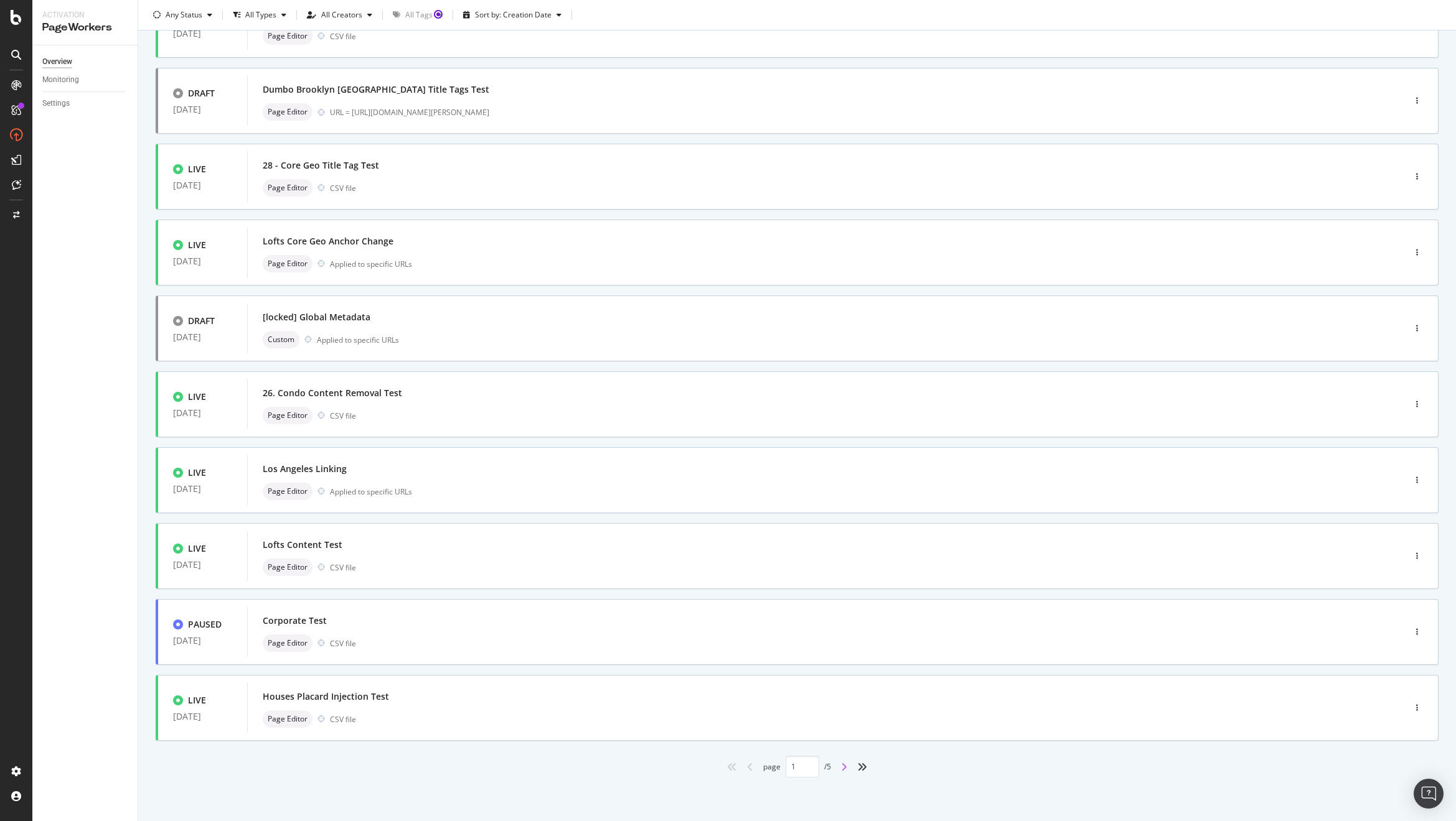
click at [841, 767] on icon "angle-right" at bounding box center [843, 767] width 6 height 10
type input "2"
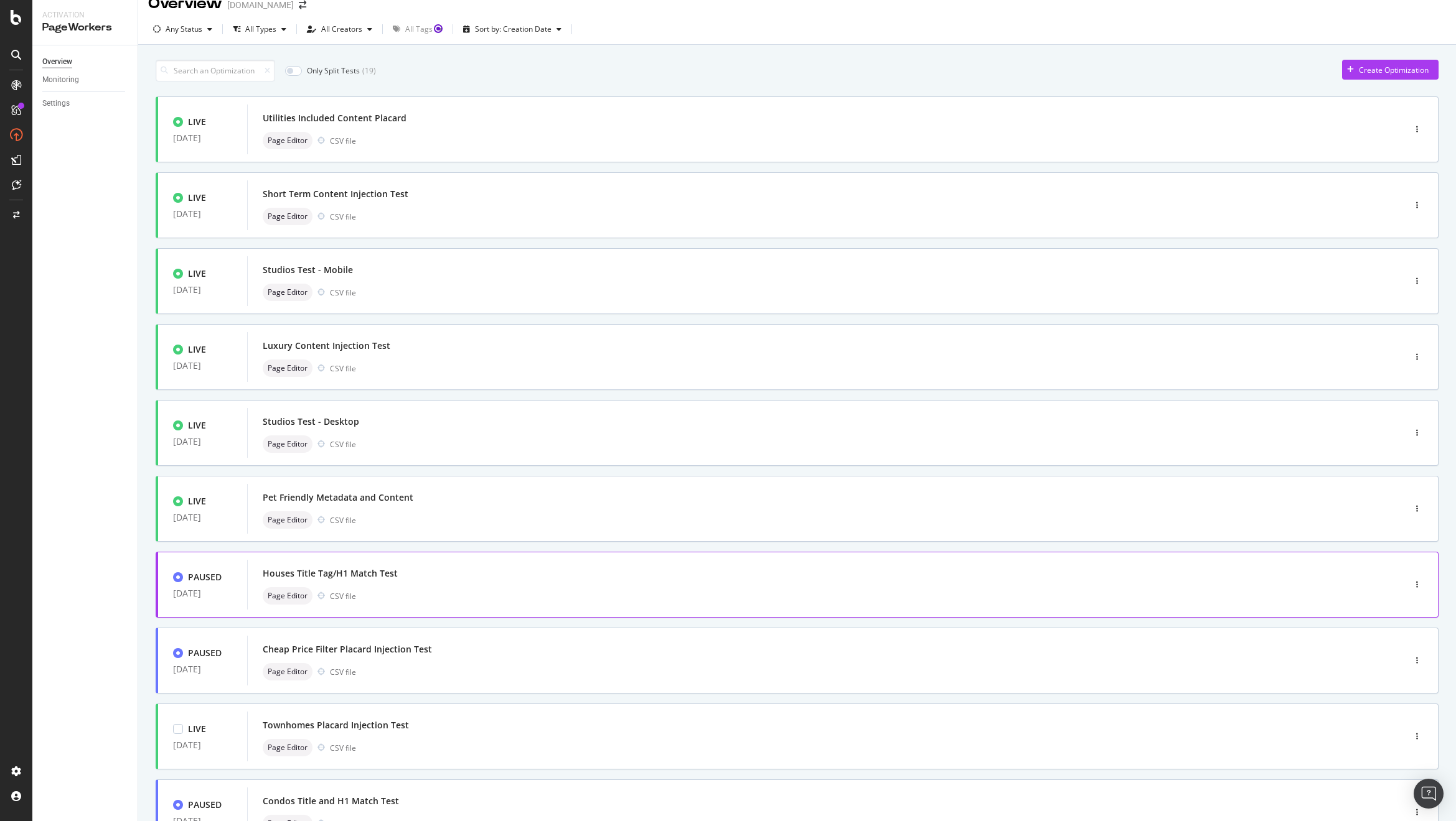
scroll to position [0, 0]
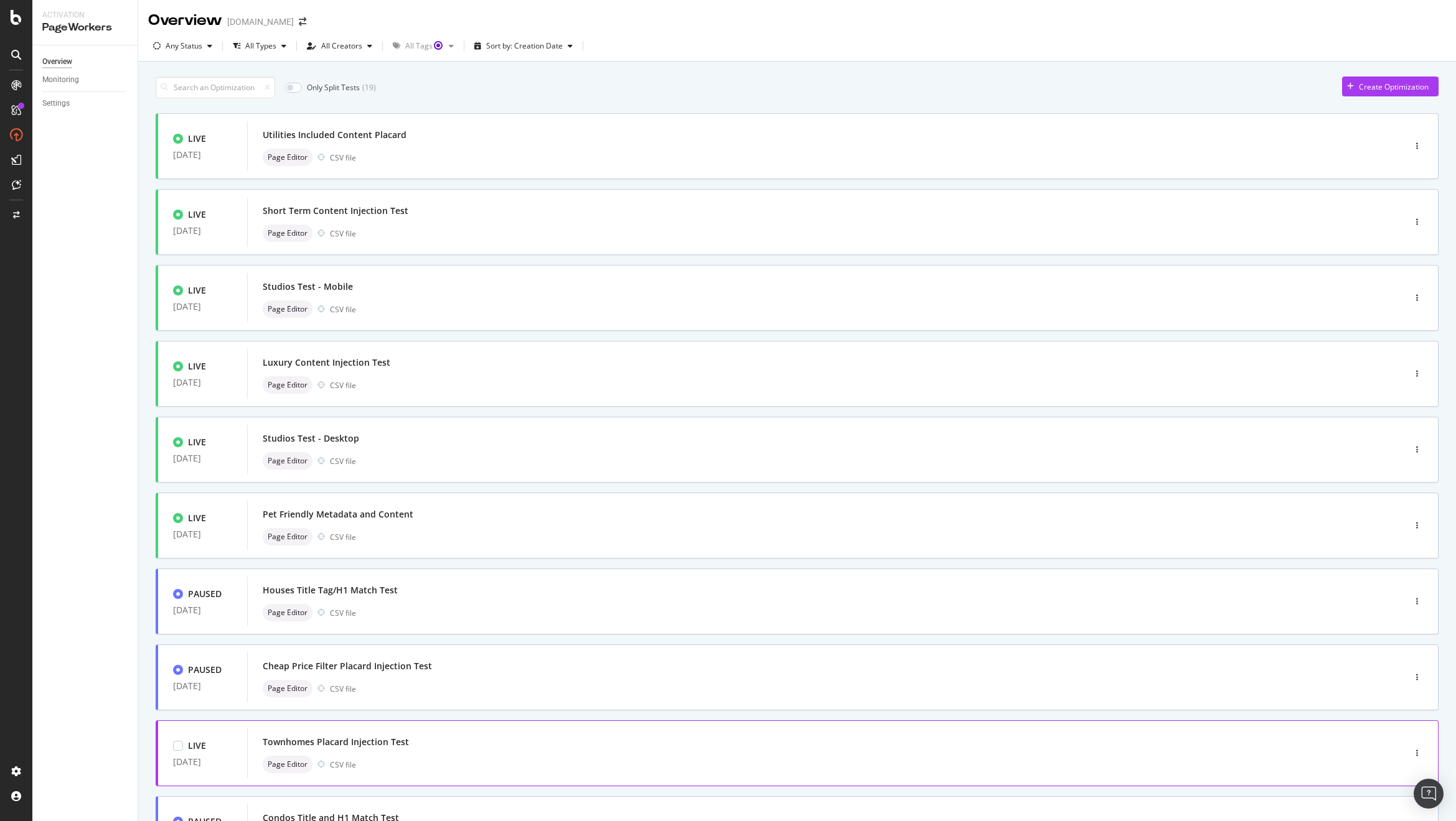
click at [408, 753] on div "Townhomes Placard Injection Test Page Editor CSV file" at bounding box center [806, 753] width 1088 height 40
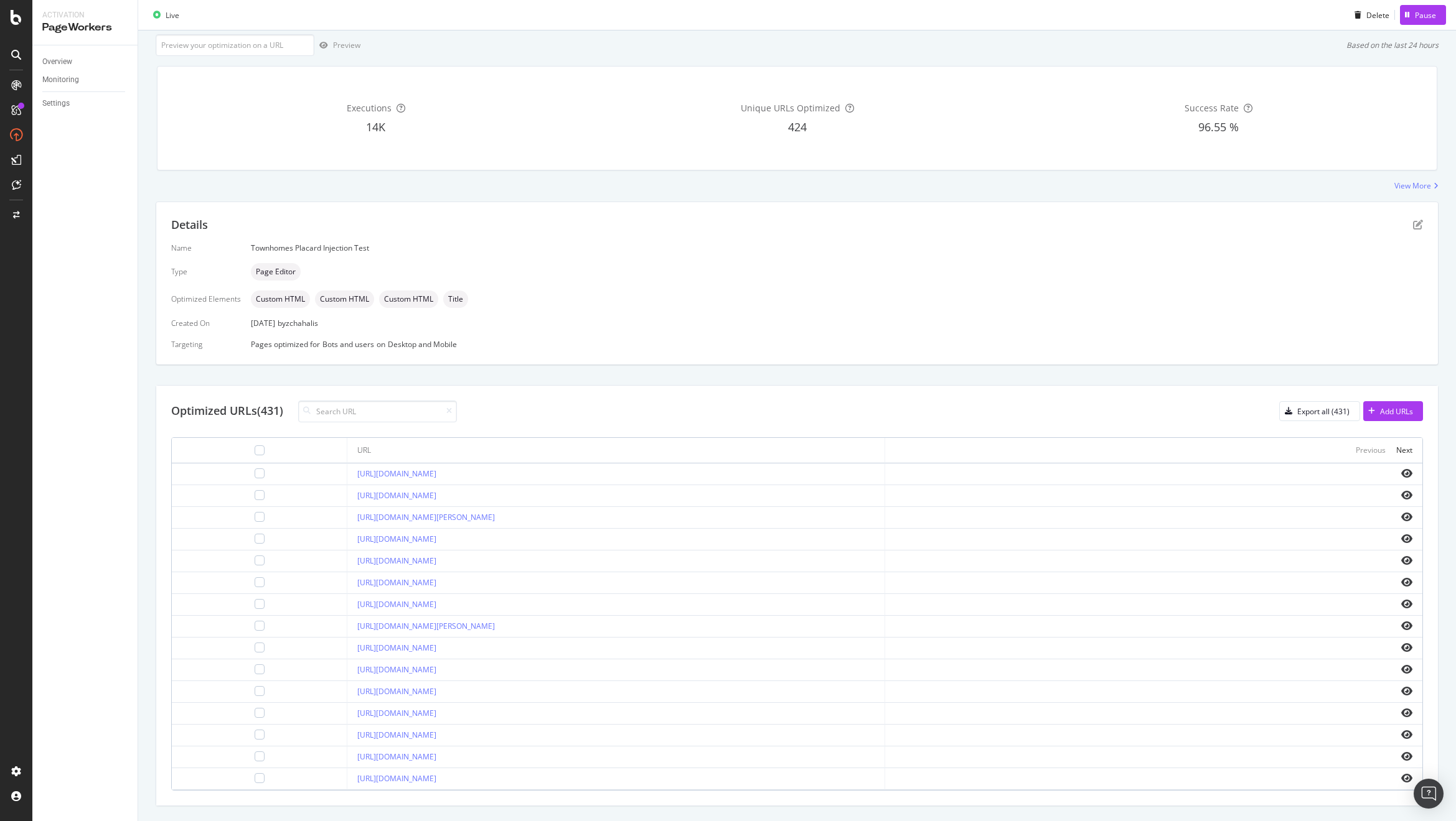
scroll to position [103, 0]
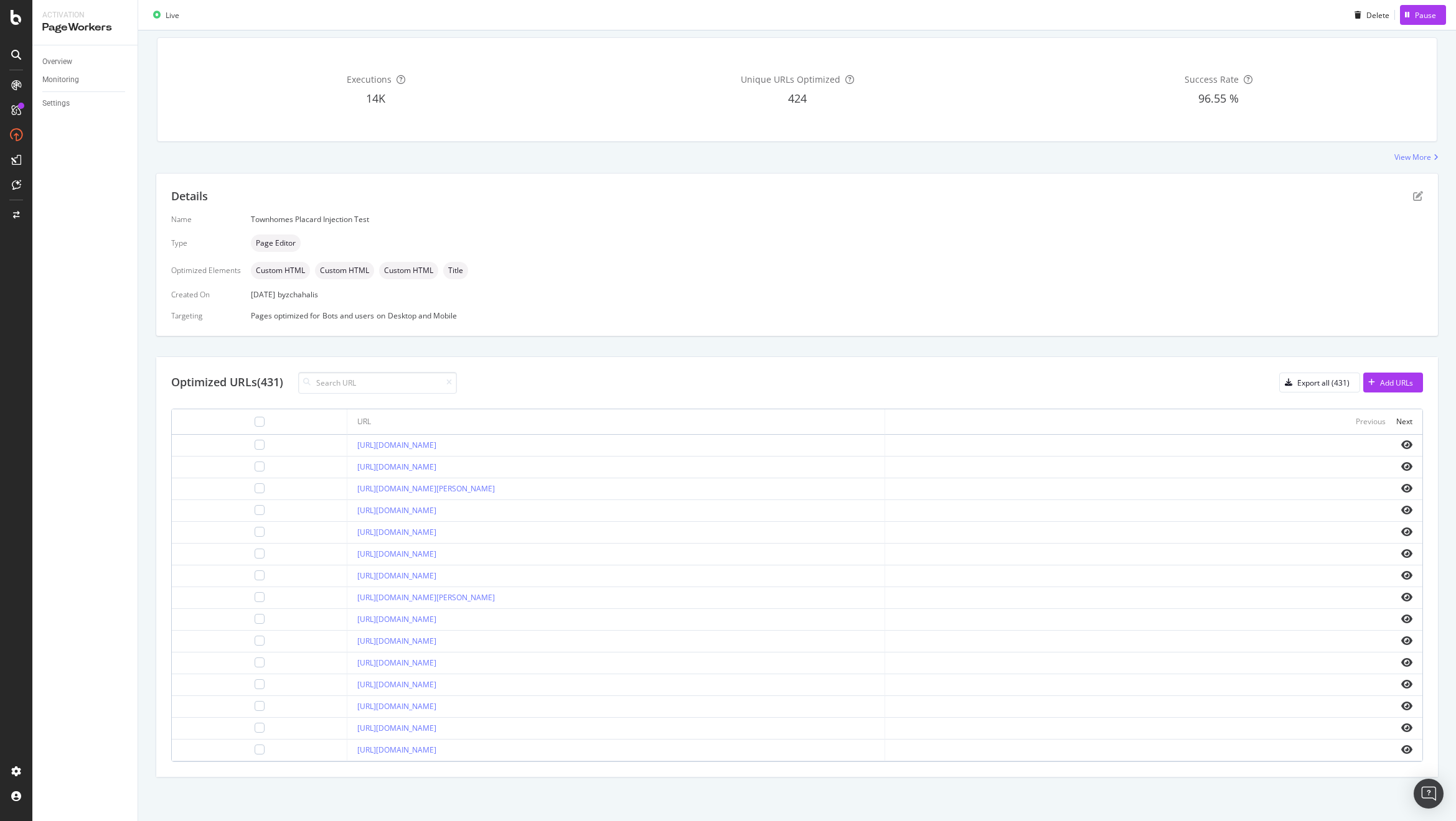
click at [646, 336] on div "Details Name Townhomes Placard Injection Test Type Page Editor Optimized Elemen…" at bounding box center [796, 255] width 1283 height 163
click at [704, 318] on div "Pages optimized for Bots and users on Desktop and Mobile" at bounding box center [836, 316] width 1172 height 11
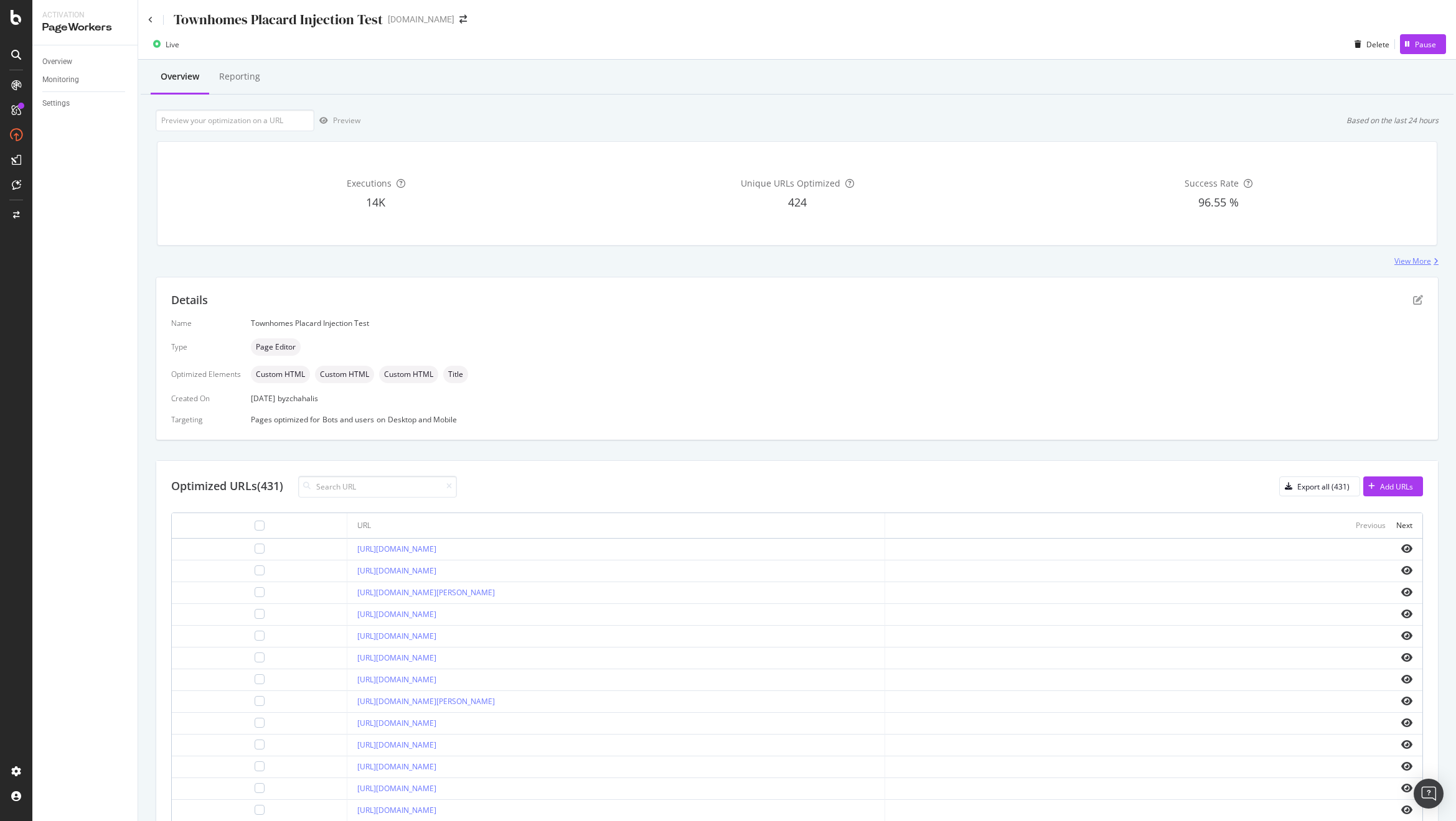
click at [1399, 259] on div "View More" at bounding box center [1412, 261] width 36 height 11
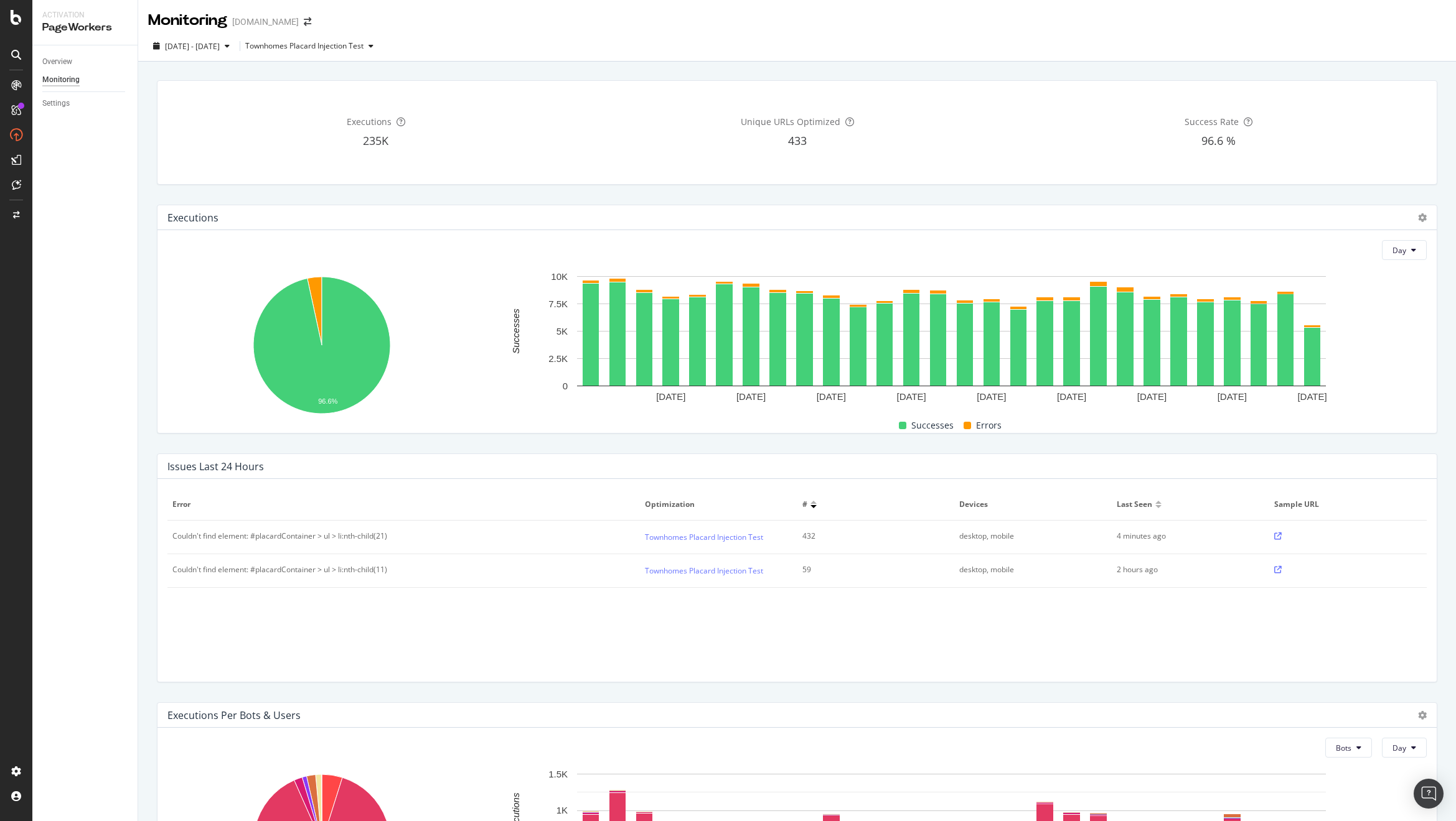
click at [1274, 535] on icon at bounding box center [1277, 536] width 7 height 7
click at [56, 59] on div "Overview" at bounding box center [57, 62] width 30 height 13
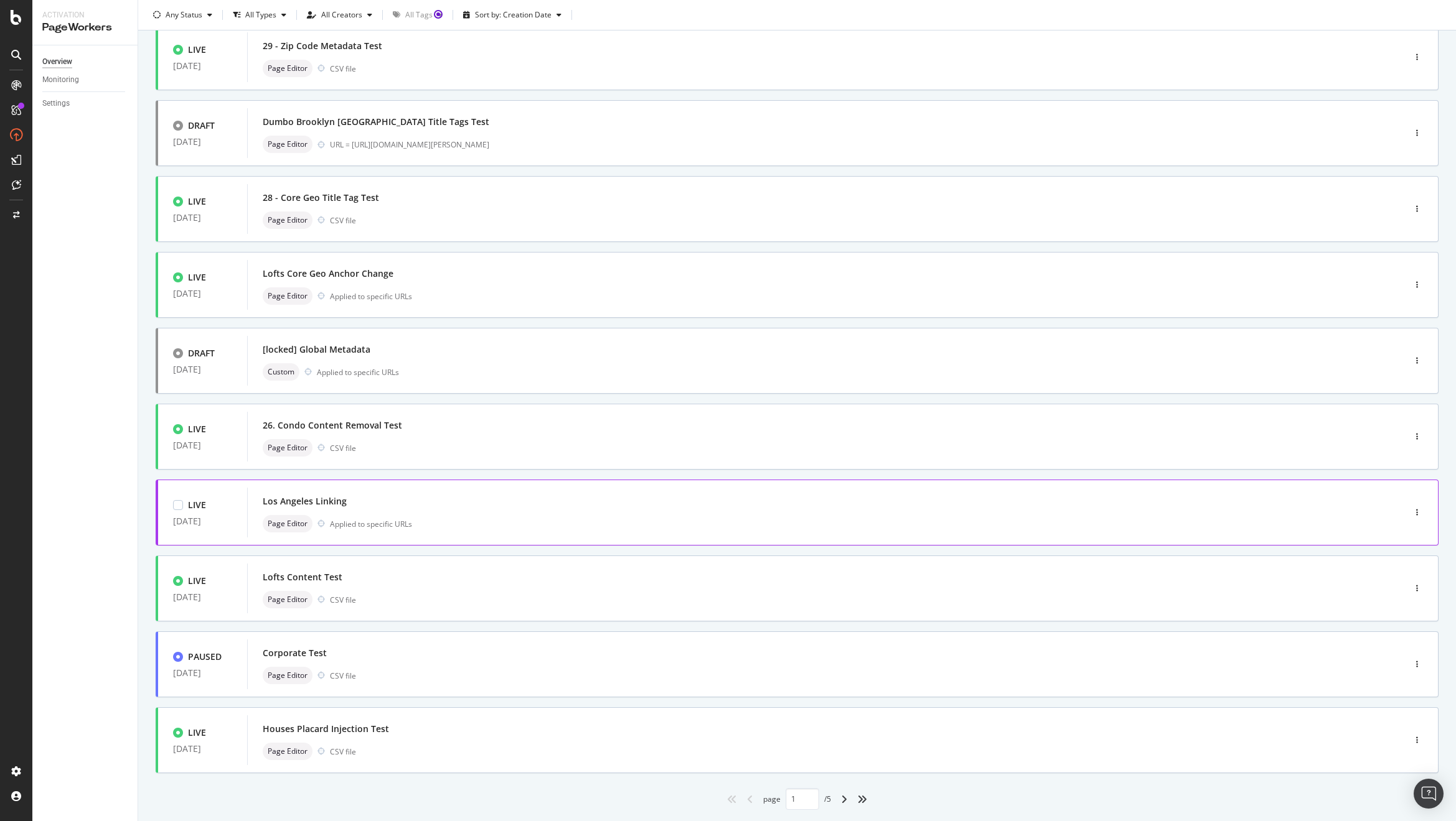
scroll to position [122, 0]
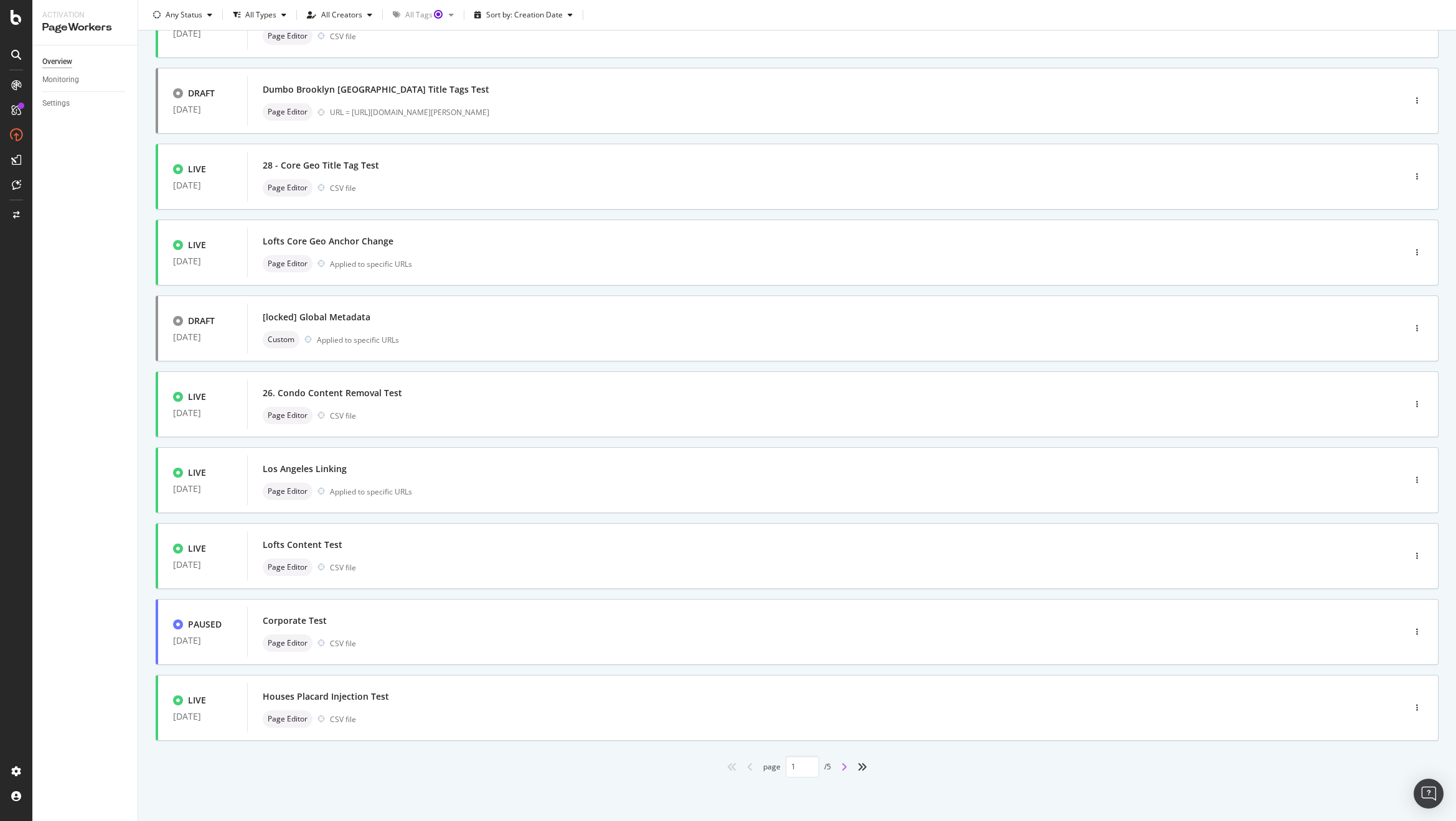
click at [841, 768] on icon "angle-right" at bounding box center [843, 767] width 6 height 10
type input "2"
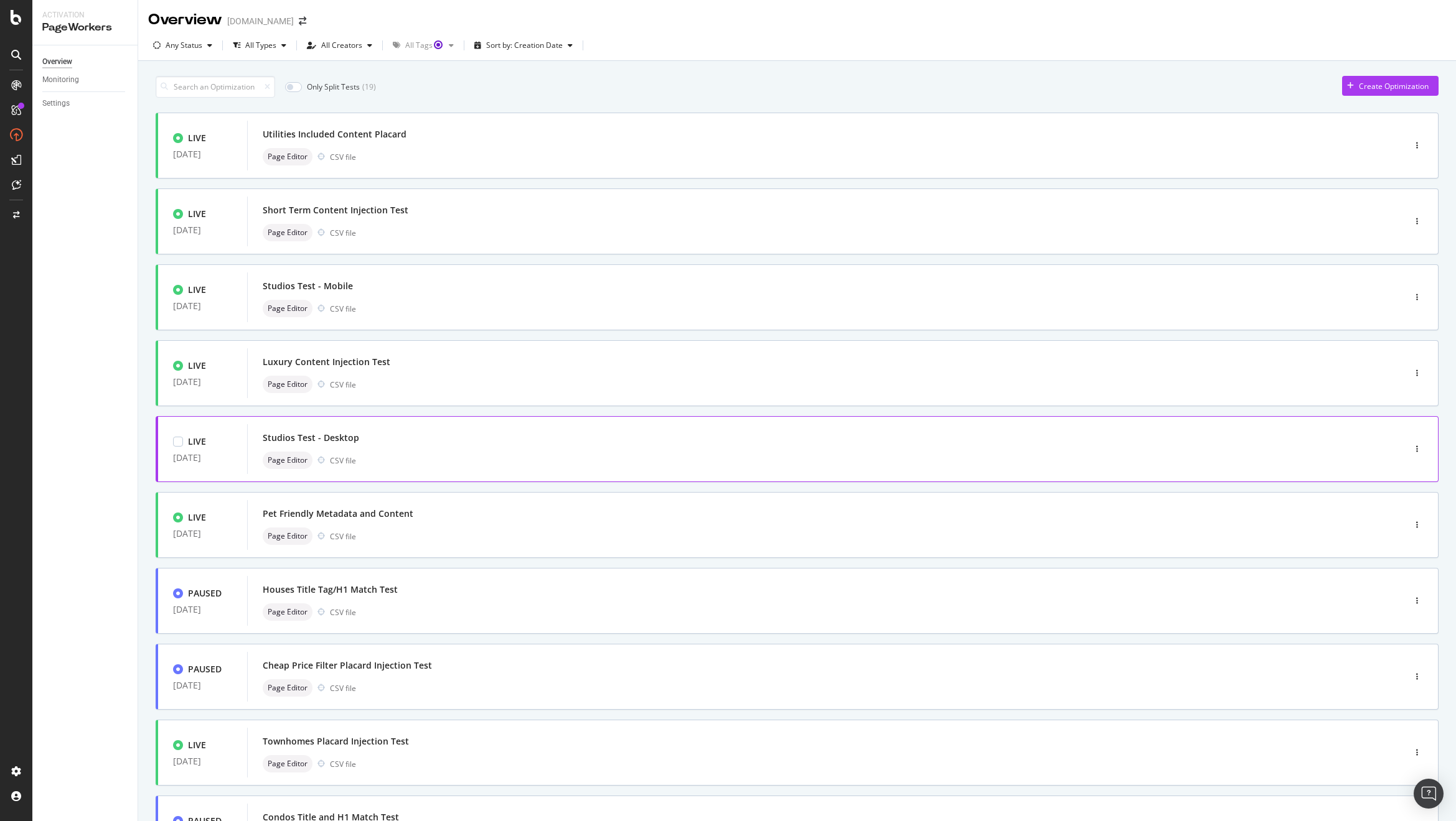
scroll to position [0, 0]
click at [569, 756] on div "Page Editor CSV file" at bounding box center [806, 764] width 1088 height 17
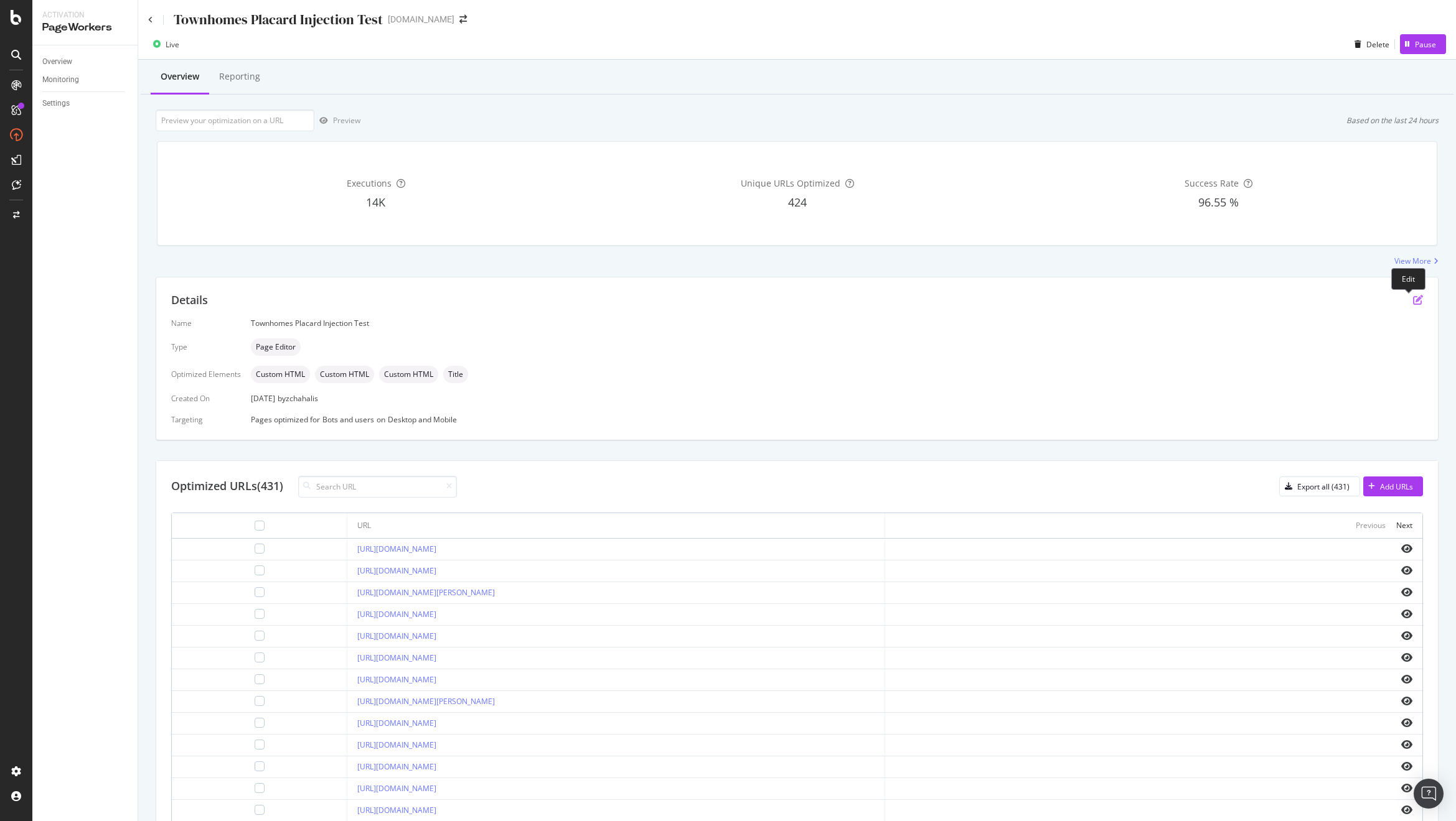
click at [1412, 302] on icon "pen-to-square" at bounding box center [1417, 299] width 10 height 10
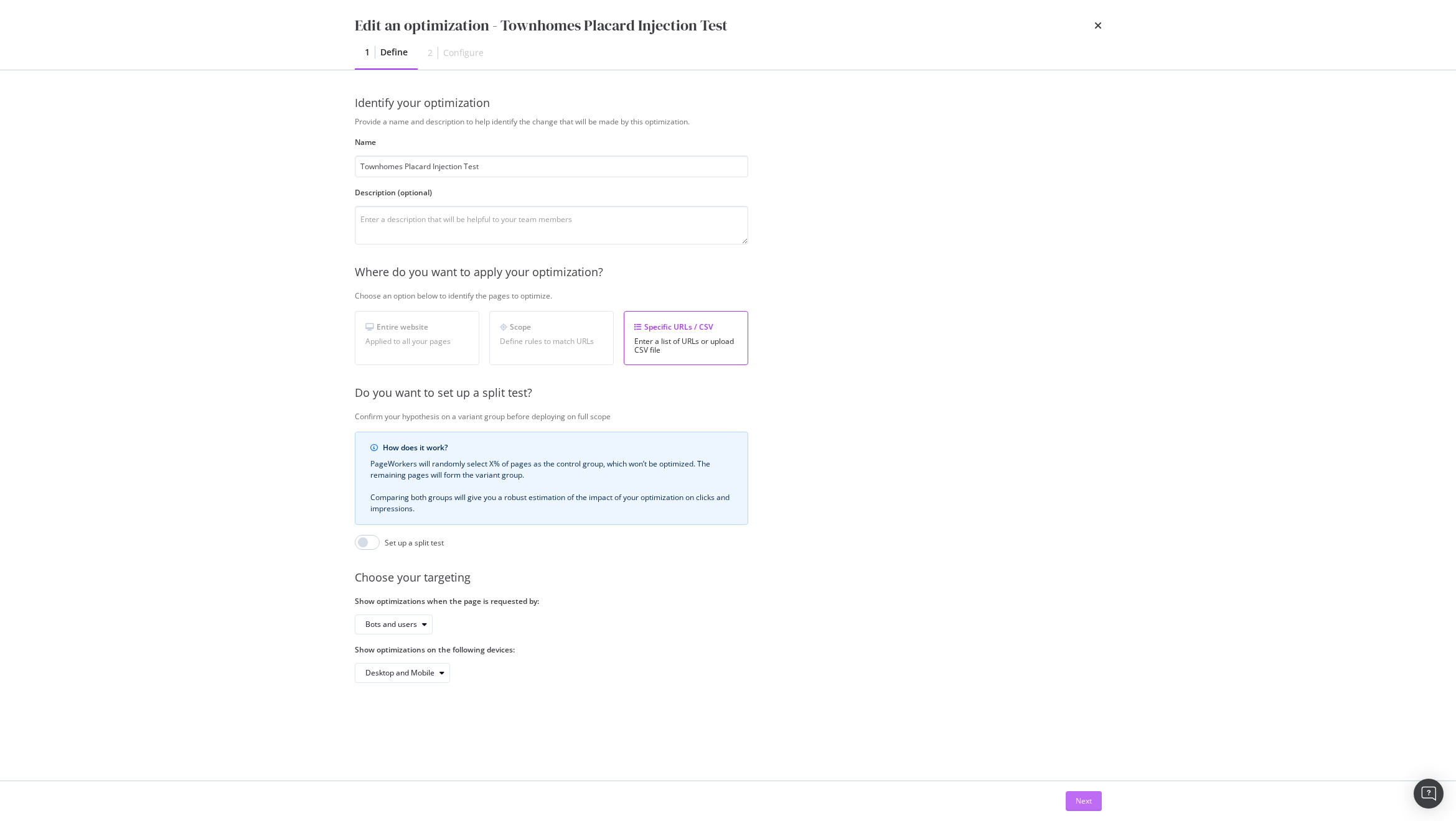
click at [1089, 808] on div "Next" at bounding box center [1084, 801] width 16 height 19
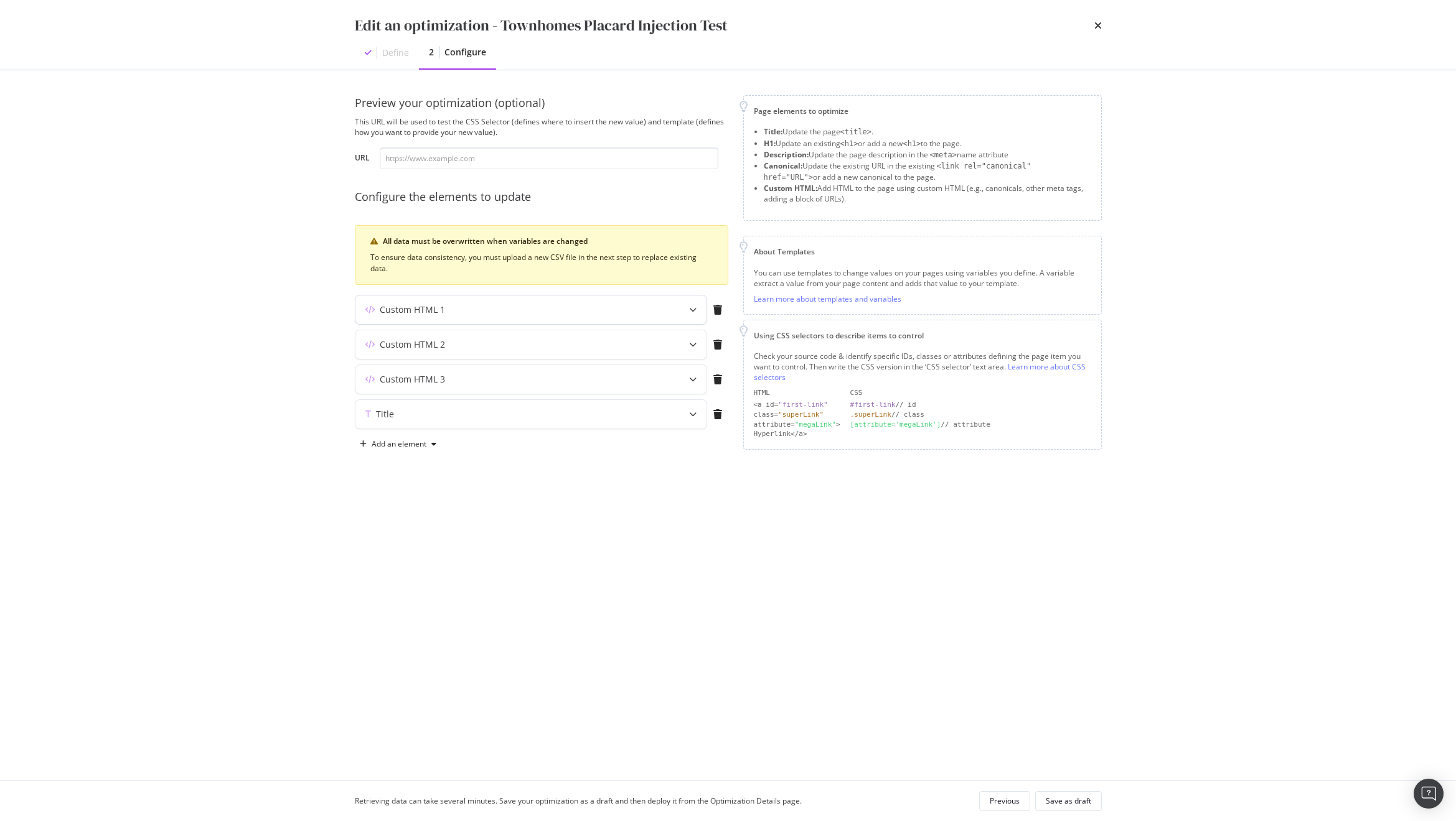
click at [499, 316] on div "Custom HTML 1" at bounding box center [506, 310] width 302 height 13
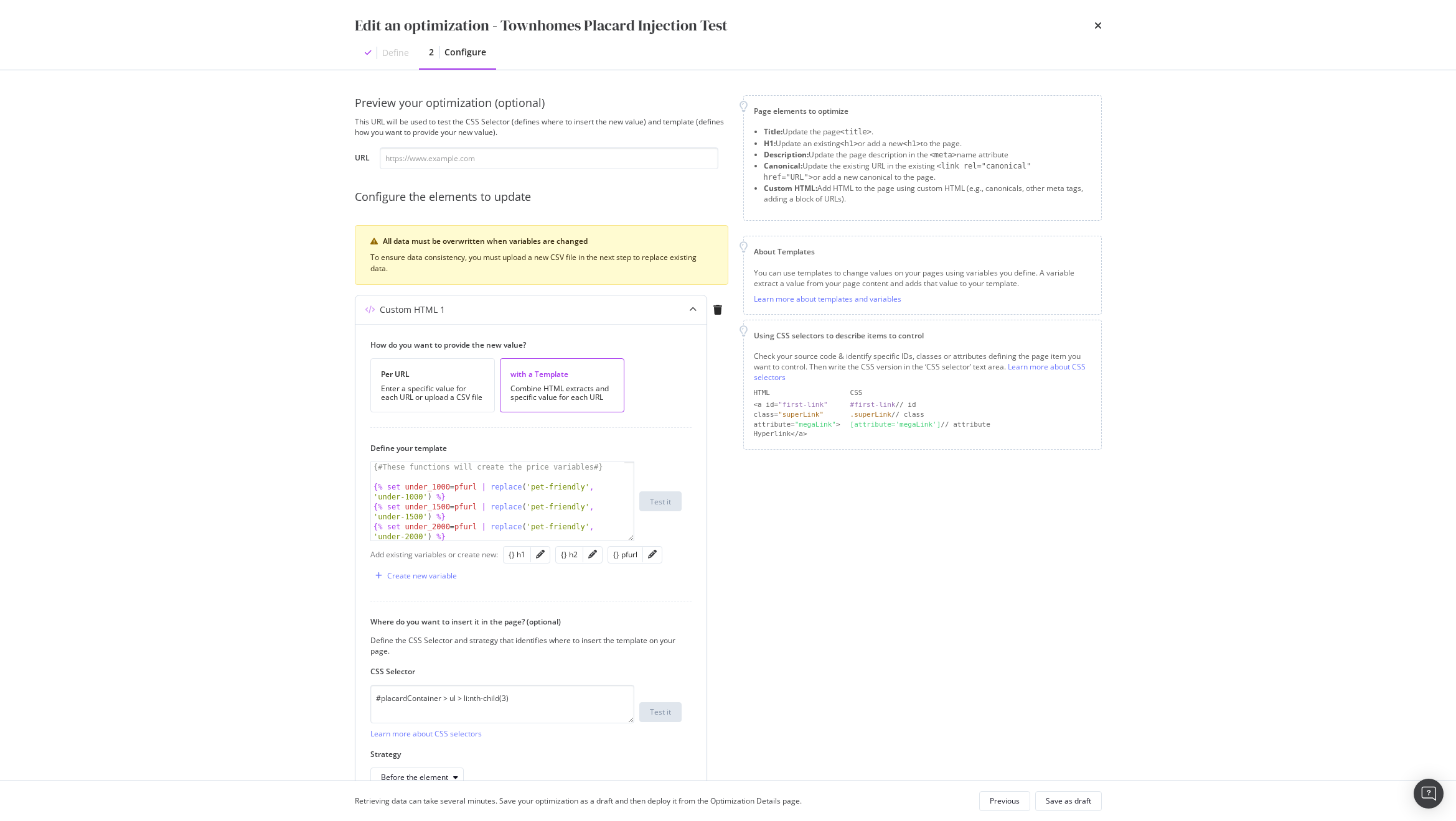
scroll to position [68, 0]
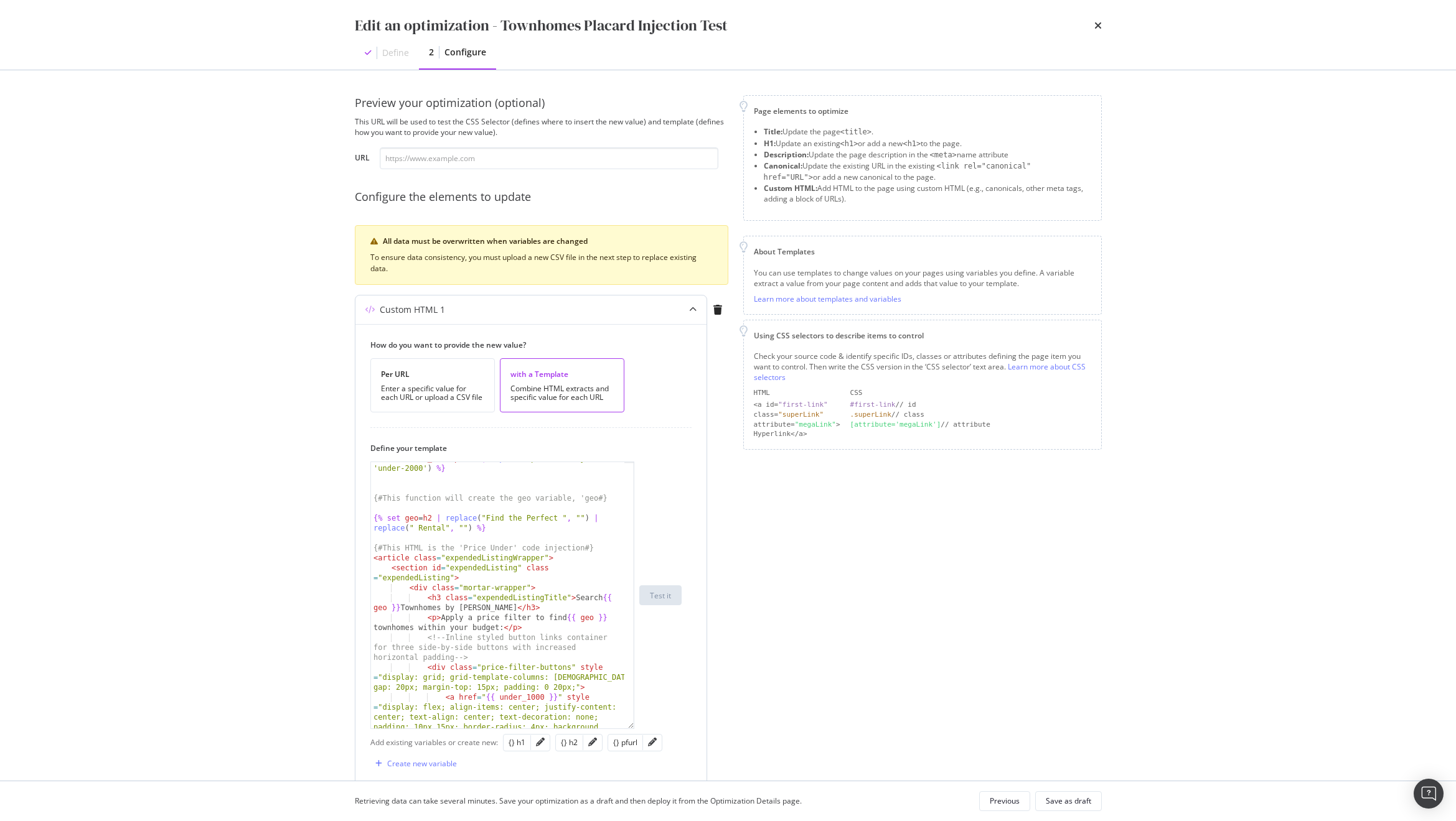
drag, startPoint x: 632, startPoint y: 535, endPoint x: 652, endPoint y: 723, distance: 189.1
click at [652, 723] on div "{% set under_2000 = pfurl | replace ( 'pet-friendly' , 'under-2000' ) %} {# Thi…" at bounding box center [526, 595] width 311 height 268
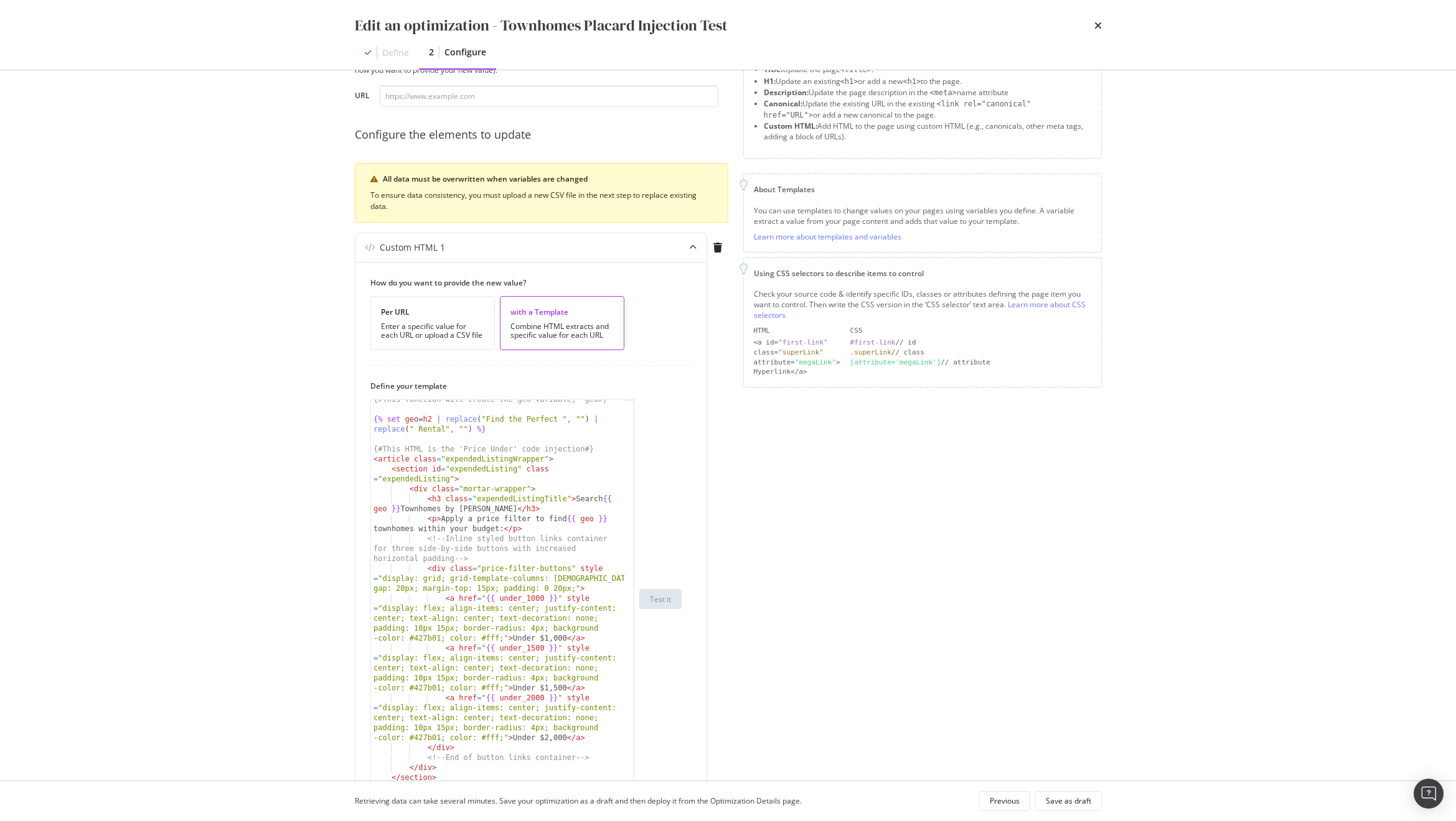
drag, startPoint x: 628, startPoint y: 661, endPoint x: 644, endPoint y: 794, distance: 134.0
click at [644, 794] on div "Edit an optimization - Townhomes Placard Injection Test Define 2 Configure Prev…" at bounding box center [728, 410] width 1456 height 821
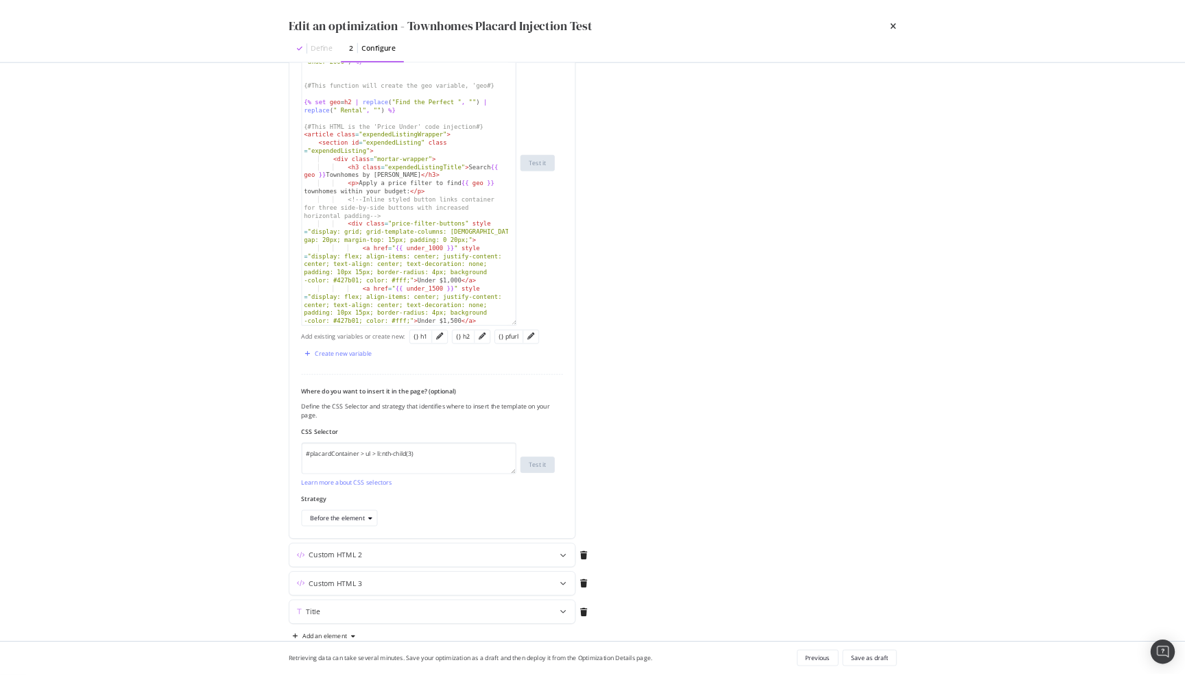
scroll to position [516, 0]
